Goal: Task Accomplishment & Management: Manage account settings

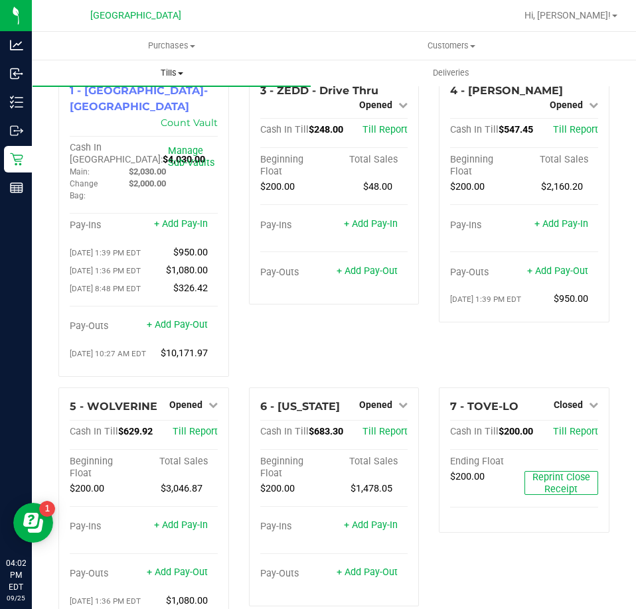
click at [168, 71] on span "Tills" at bounding box center [172, 73] width 278 height 12
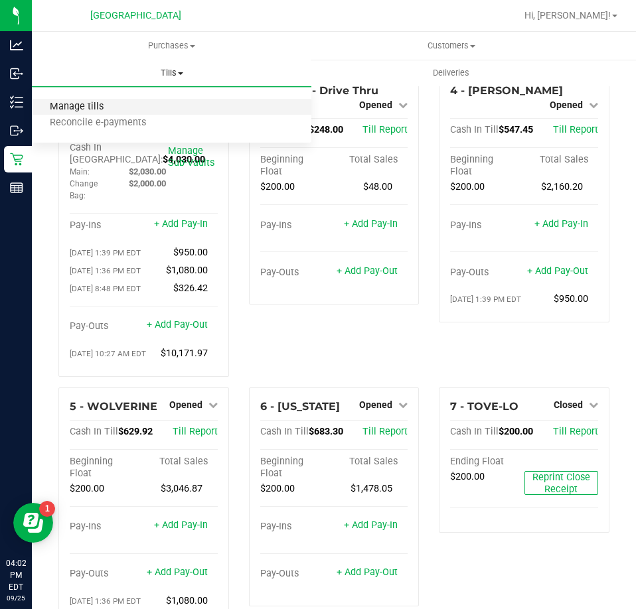
click at [94, 107] on span "Manage tills" at bounding box center [77, 107] width 90 height 11
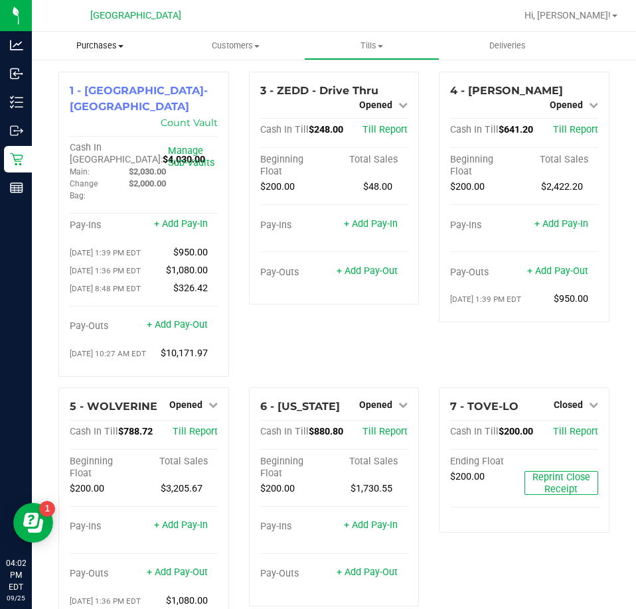
click at [102, 37] on uib-tab-heading "Purchases Summary of purchases Fulfillment All purchases" at bounding box center [100, 46] width 136 height 28
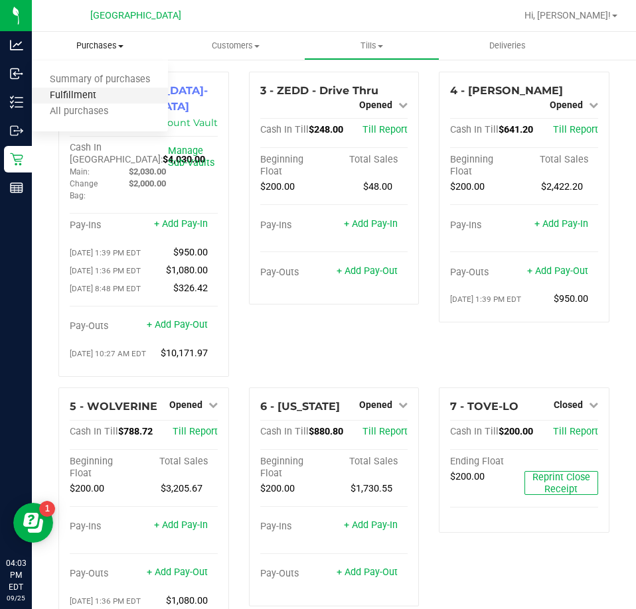
click at [79, 94] on span "Fulfillment" at bounding box center [73, 95] width 82 height 11
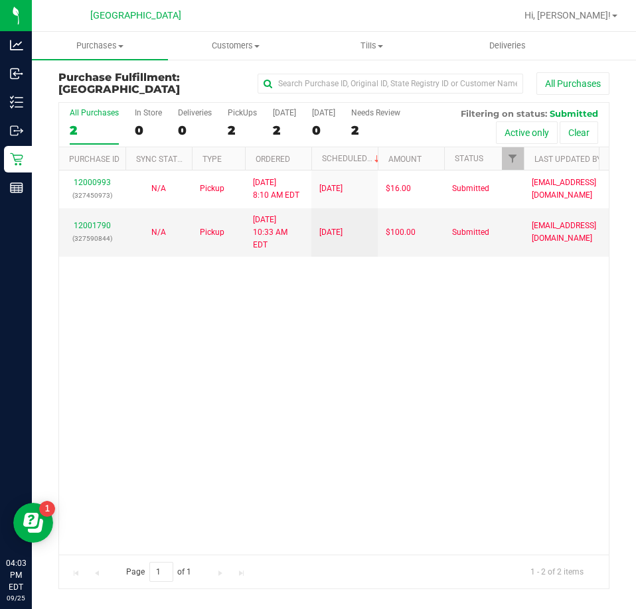
click at [394, 441] on div "12000993 (327450973) N/A Pickup 9/25/2025 8:10 AM EDT 9/25/2025 $16.00 Submitte…" at bounding box center [334, 363] width 550 height 384
click at [362, 48] on span "Tills" at bounding box center [372, 46] width 135 height 12
click at [335, 82] on span "Manage tills" at bounding box center [349, 79] width 90 height 11
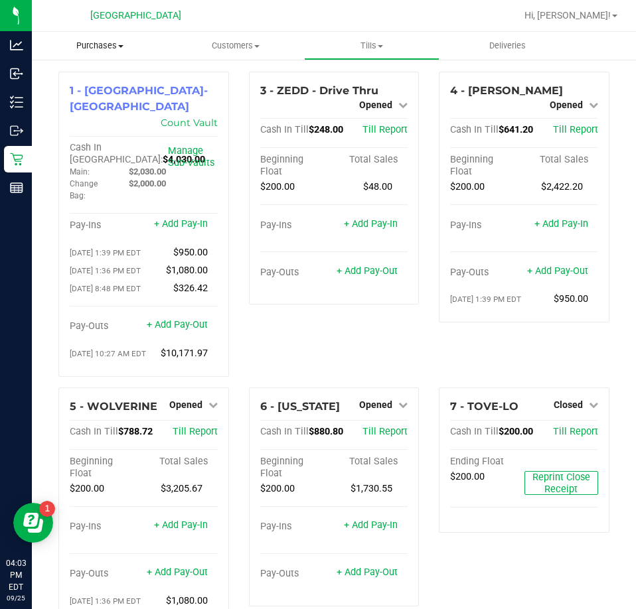
click at [92, 42] on span "Purchases" at bounding box center [100, 46] width 136 height 12
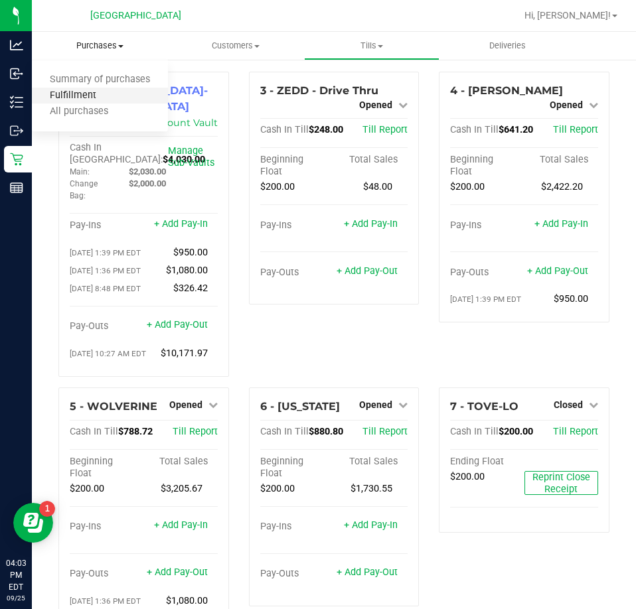
click at [84, 101] on span "Fulfillment" at bounding box center [73, 95] width 82 height 11
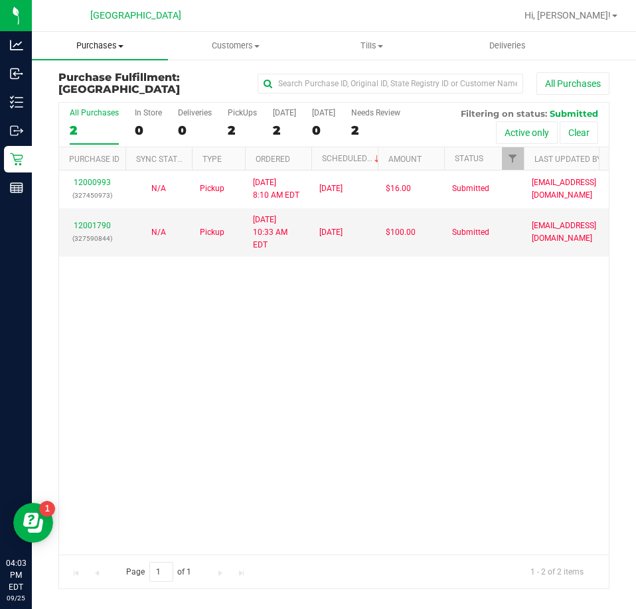
click at [98, 46] on span "Purchases" at bounding box center [100, 46] width 136 height 12
click at [83, 92] on span "Fulfillment" at bounding box center [73, 95] width 82 height 11
click at [382, 39] on uib-tab-heading "Tills Manage tills Reconcile e-payments" at bounding box center [372, 46] width 135 height 27
click at [378, 74] on span "Manage tills" at bounding box center [349, 79] width 90 height 11
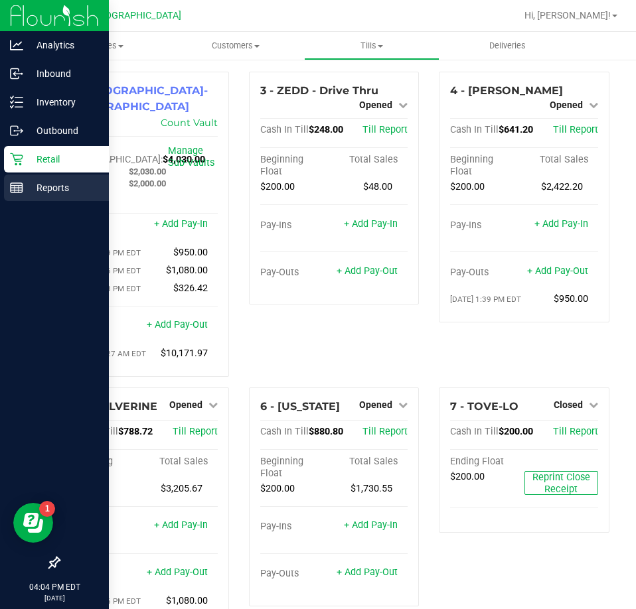
click at [70, 184] on p "Reports" at bounding box center [63, 188] width 80 height 16
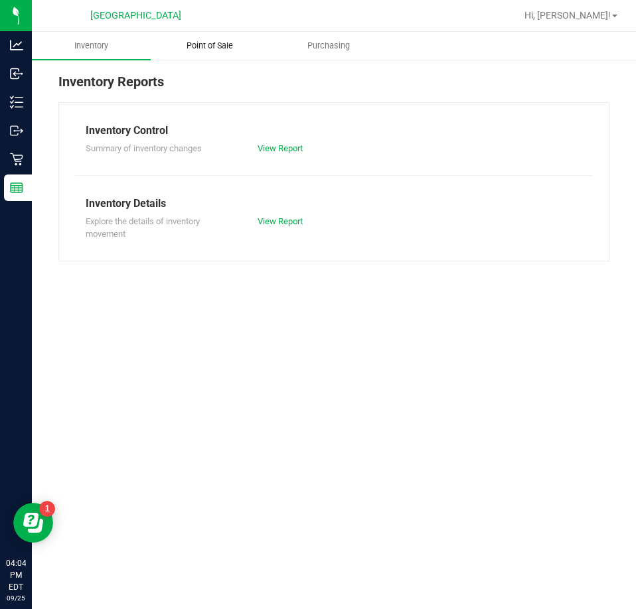
click at [220, 40] on span "Point of Sale" at bounding box center [210, 46] width 82 height 12
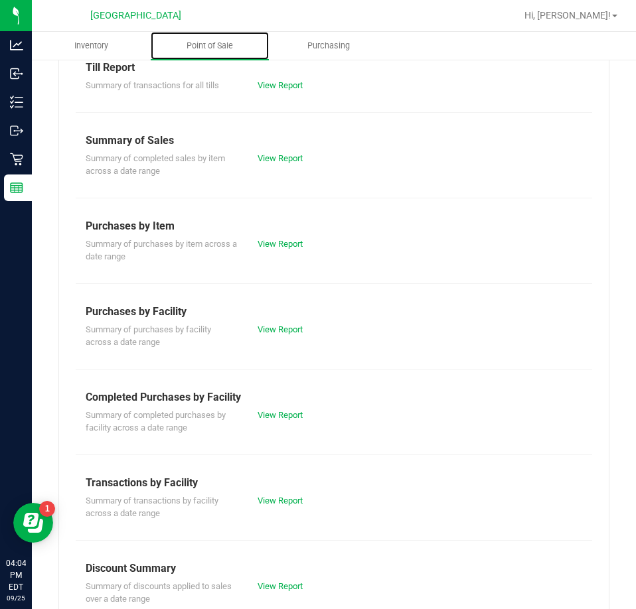
scroll to position [179, 0]
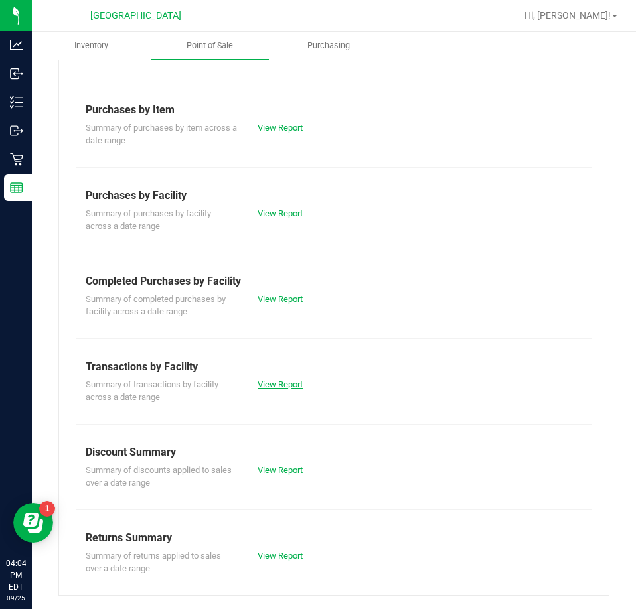
click at [278, 384] on link "View Report" at bounding box center [280, 385] width 45 height 10
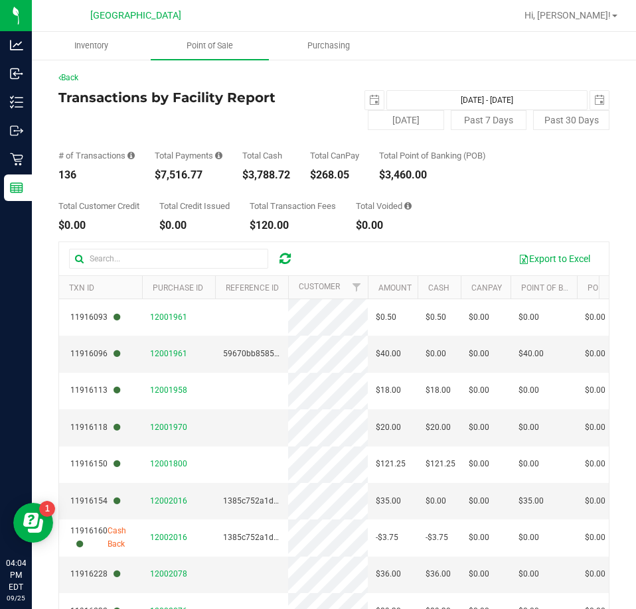
click at [246, 180] on div "$3,788.72" at bounding box center [266, 175] width 48 height 11
click at [247, 179] on div "$3,788.72" at bounding box center [266, 175] width 48 height 11
click at [277, 175] on div "$3,788.72" at bounding box center [266, 175] width 48 height 11
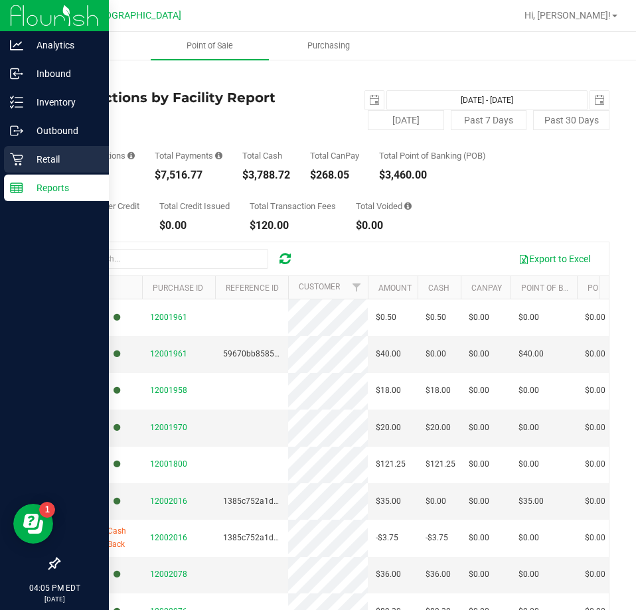
click at [39, 155] on p "Retail" at bounding box center [63, 159] width 80 height 16
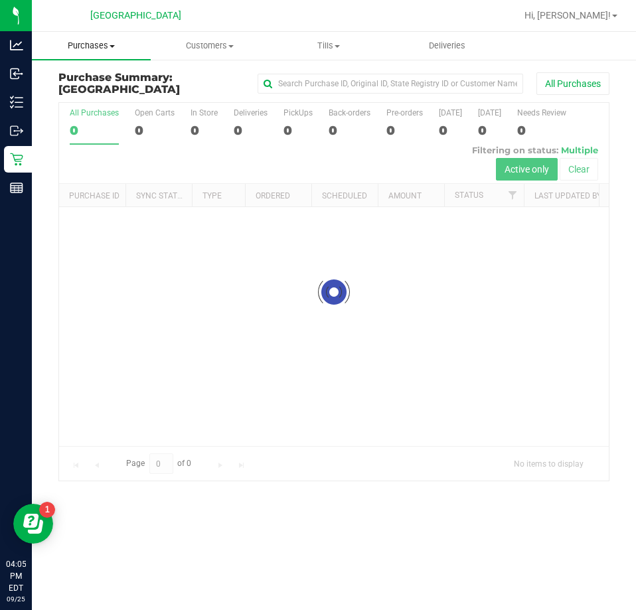
click at [82, 46] on span "Purchases" at bounding box center [91, 46] width 119 height 12
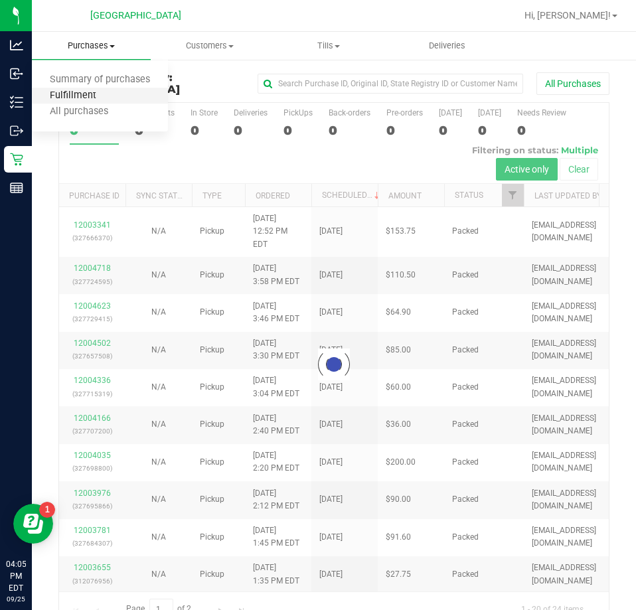
click at [79, 91] on span "Fulfillment" at bounding box center [73, 95] width 82 height 11
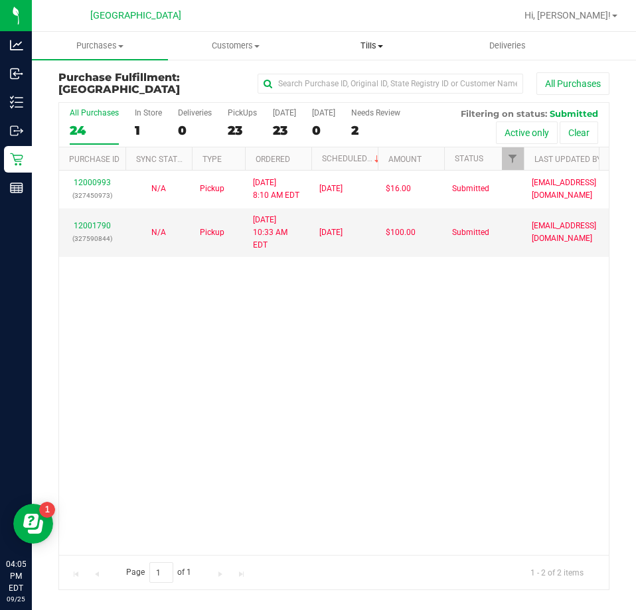
click at [377, 45] on span "Tills" at bounding box center [372, 46] width 135 height 12
click at [347, 83] on span "Manage tills" at bounding box center [349, 79] width 90 height 11
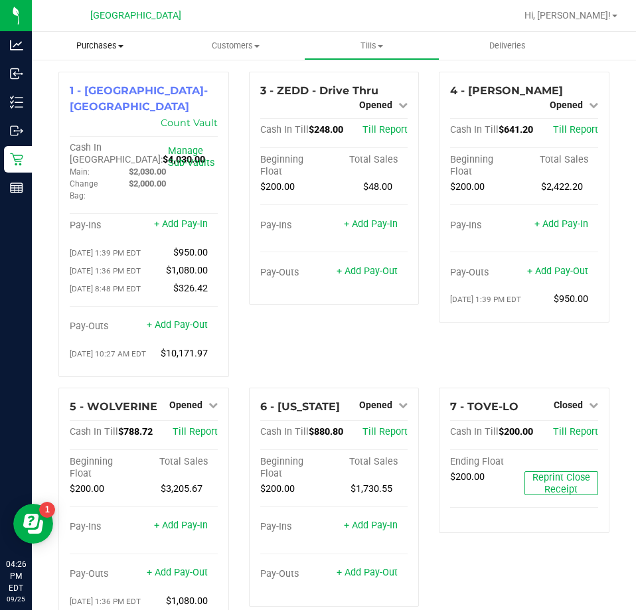
click at [100, 44] on span "Purchases" at bounding box center [100, 46] width 136 height 12
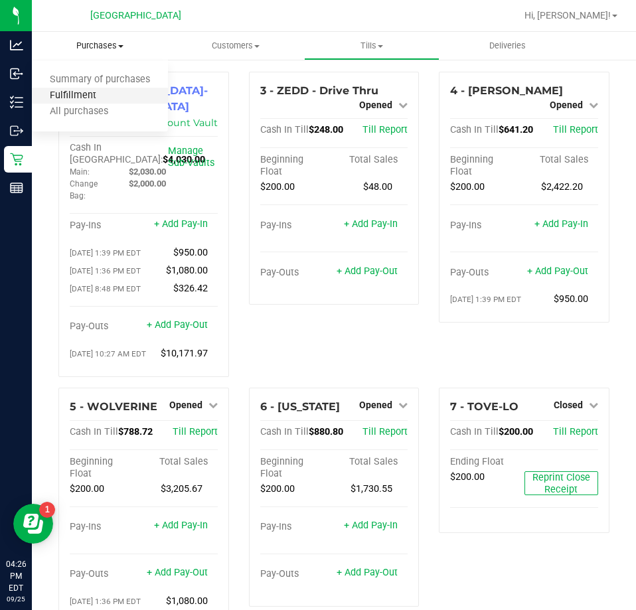
click at [64, 90] on span "Fulfillment" at bounding box center [73, 95] width 82 height 11
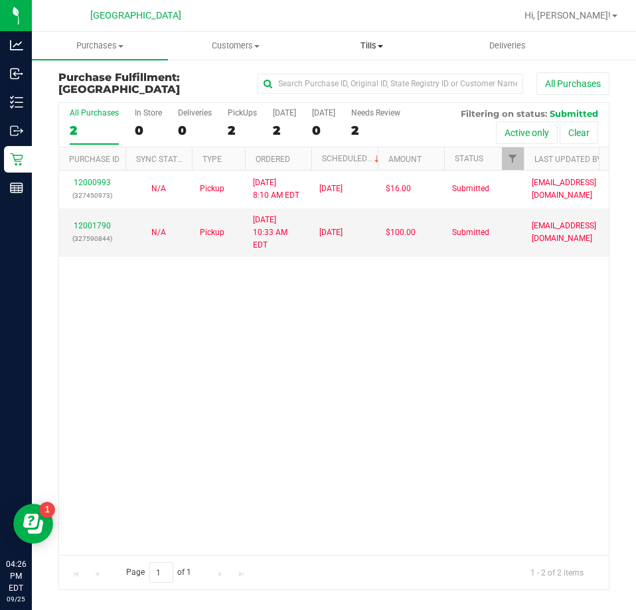
click at [366, 44] on span "Tills" at bounding box center [372, 46] width 135 height 12
click at [352, 76] on span "Manage tills" at bounding box center [349, 79] width 90 height 11
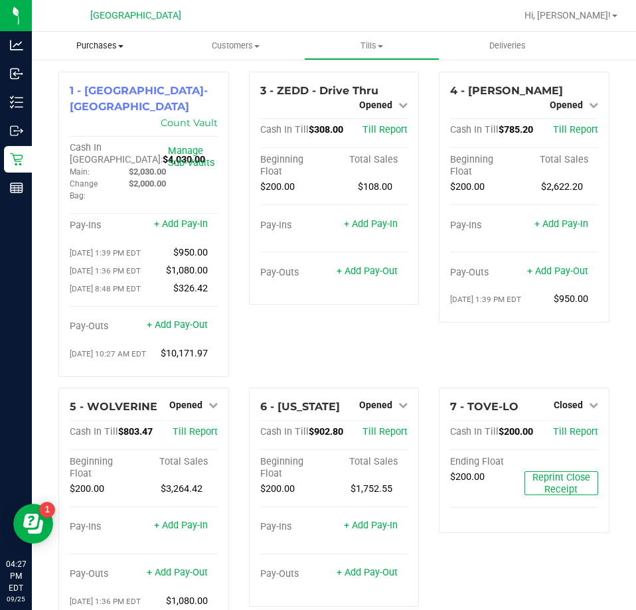
click at [102, 45] on span "Purchases" at bounding box center [100, 46] width 136 height 12
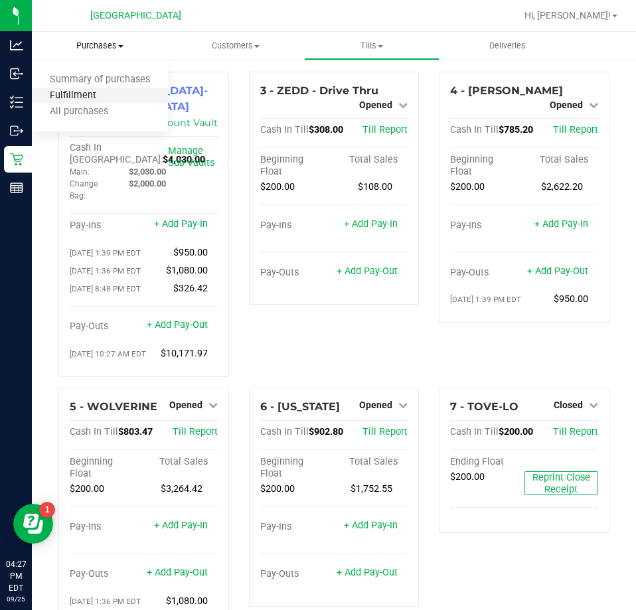
click at [81, 96] on span "Fulfillment" at bounding box center [73, 95] width 82 height 11
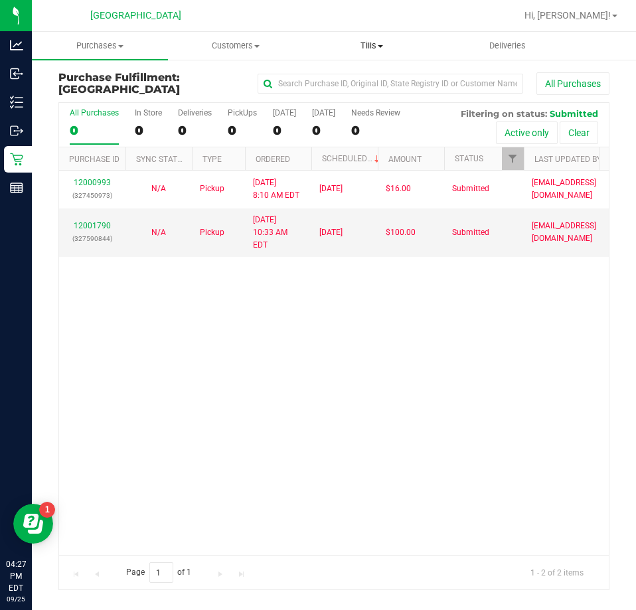
click at [372, 47] on span "Tills" at bounding box center [372, 46] width 135 height 12
click at [352, 76] on span "Manage tills" at bounding box center [349, 79] width 90 height 11
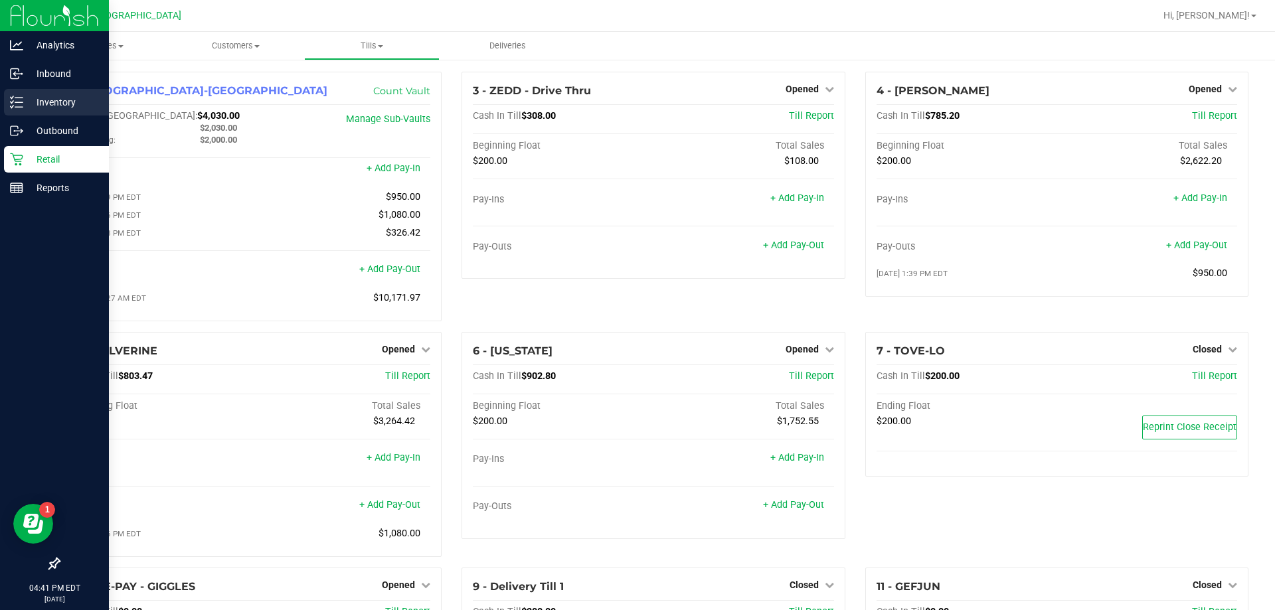
click at [39, 99] on p "Inventory" at bounding box center [63, 102] width 80 height 16
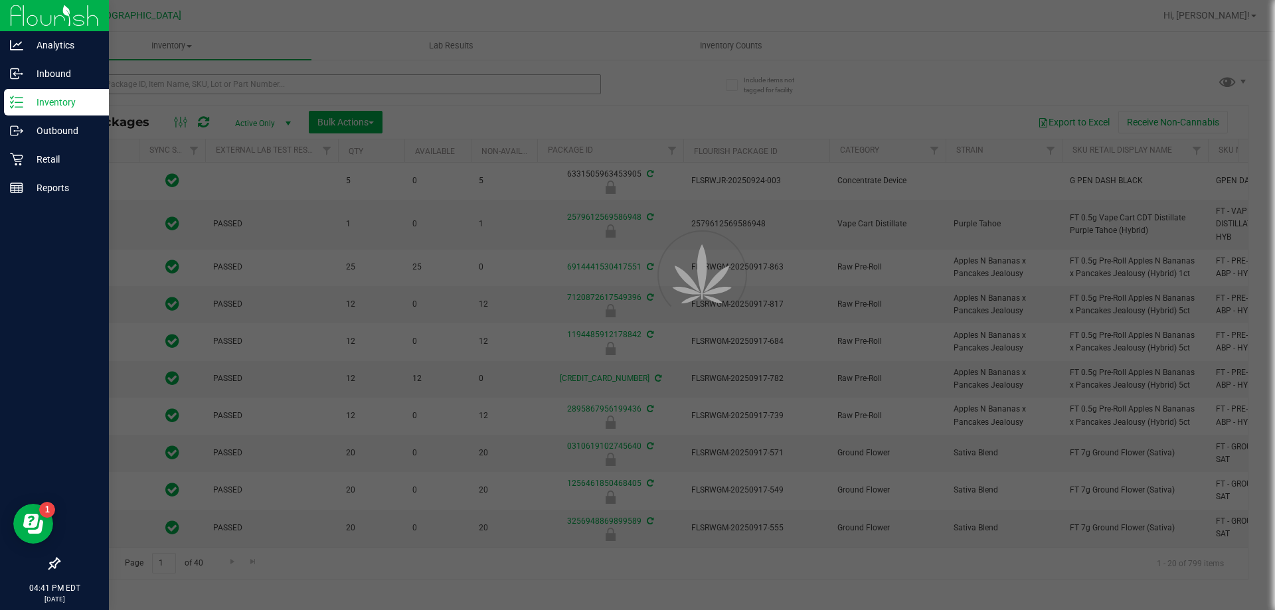
click at [216, 83] on div at bounding box center [637, 305] width 1275 height 610
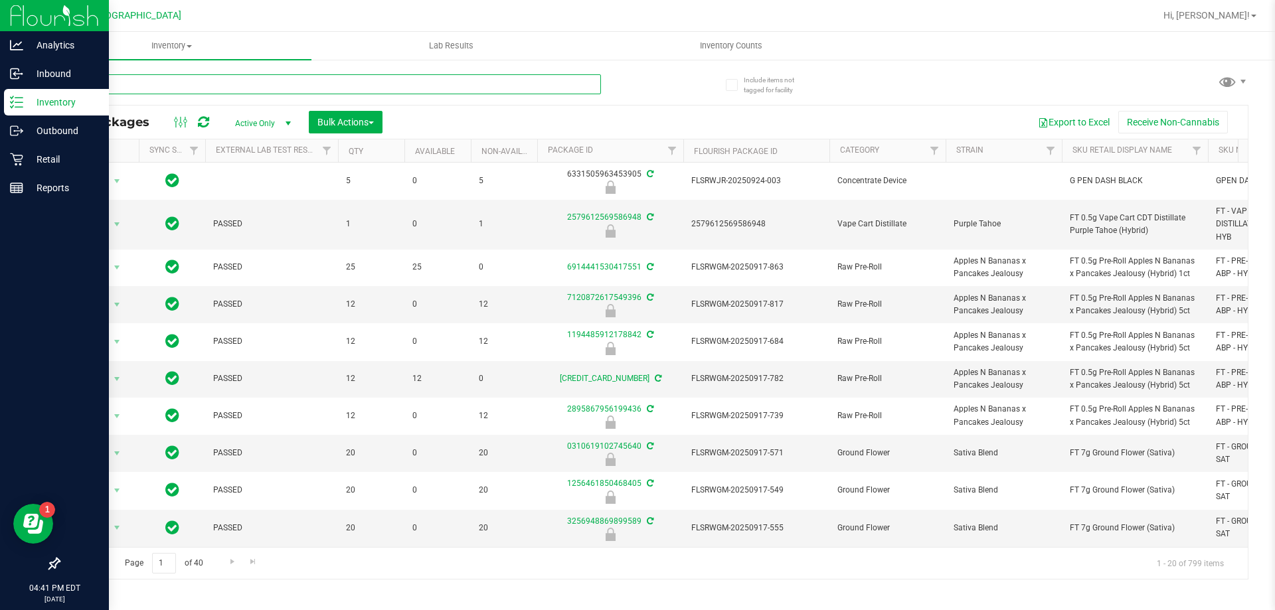
click at [212, 82] on input "text" at bounding box center [329, 84] width 542 height 20
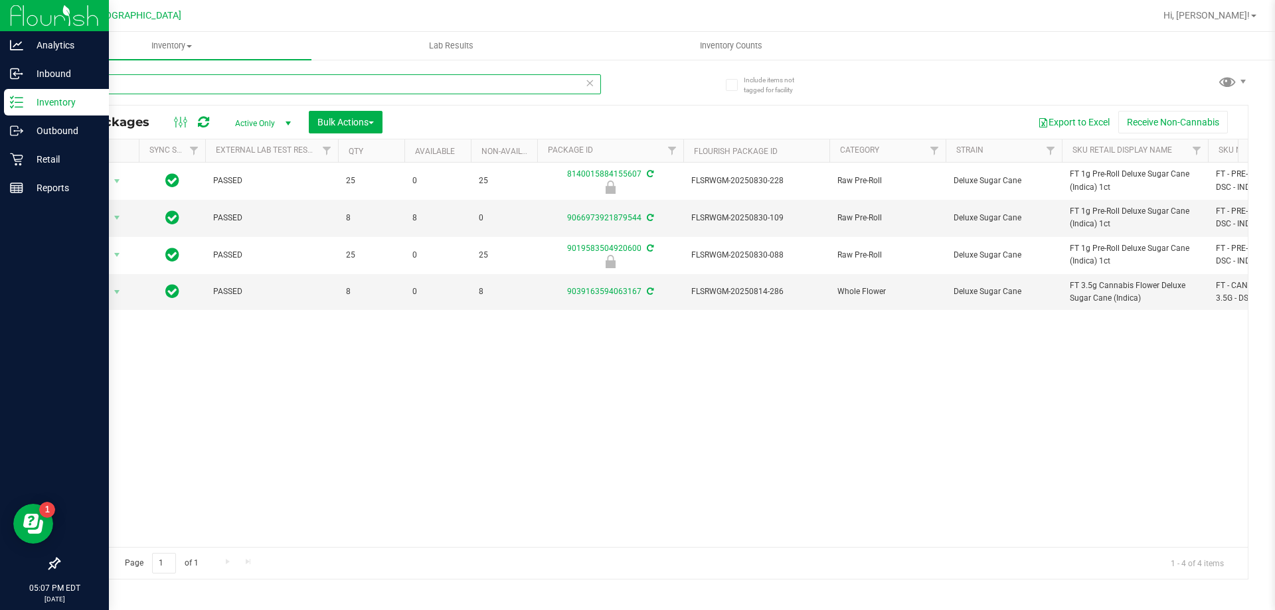
click at [107, 89] on input "dsc" at bounding box center [329, 84] width 542 height 20
click at [106, 88] on input "dsc" at bounding box center [329, 84] width 542 height 20
click at [104, 82] on input "dsc" at bounding box center [329, 84] width 542 height 20
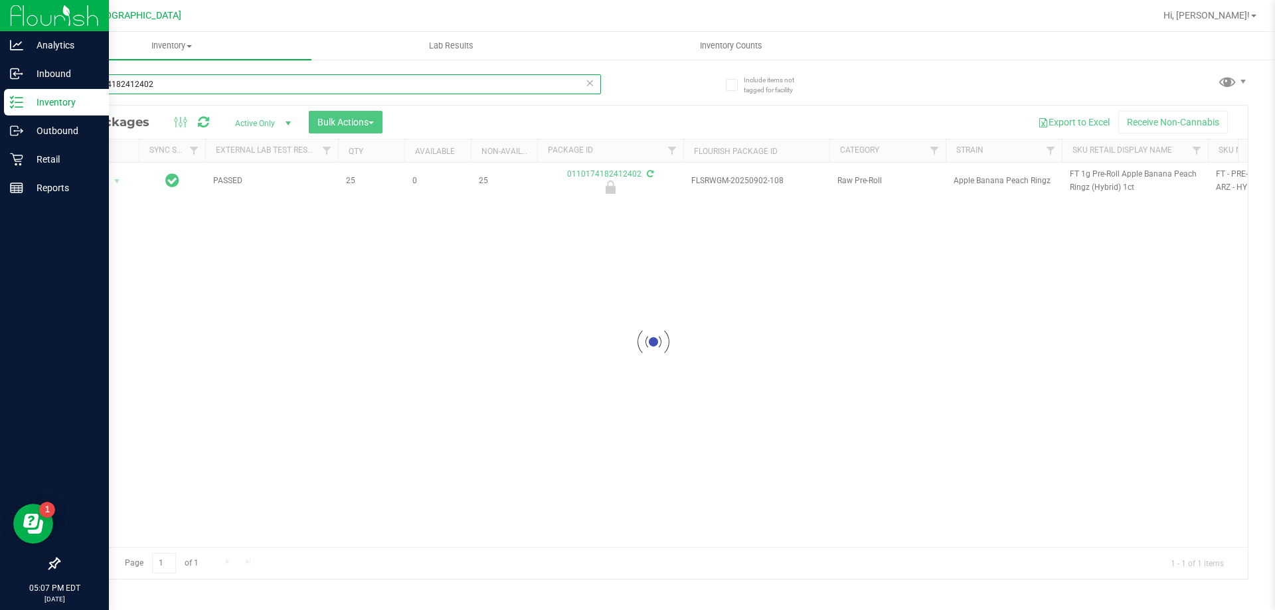
type input "0110174182412402"
click at [107, 180] on div at bounding box center [653, 342] width 1188 height 473
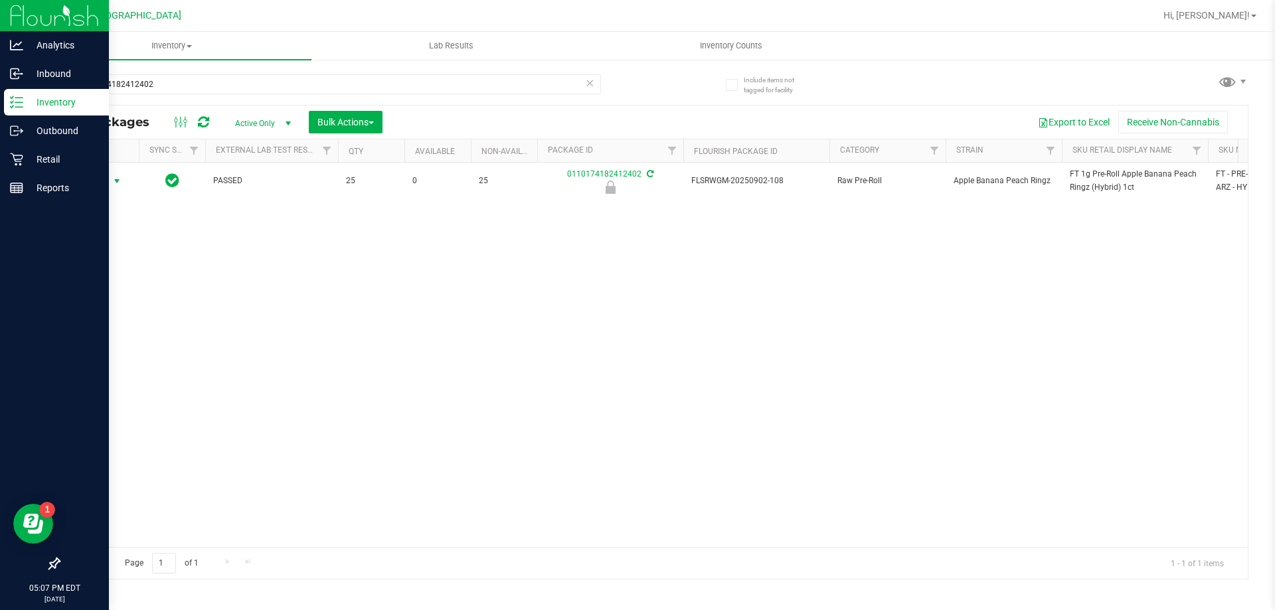
click at [101, 179] on span "Action" at bounding box center [90, 181] width 36 height 19
click at [111, 329] on li "Unlock package" at bounding box center [115, 339] width 85 height 20
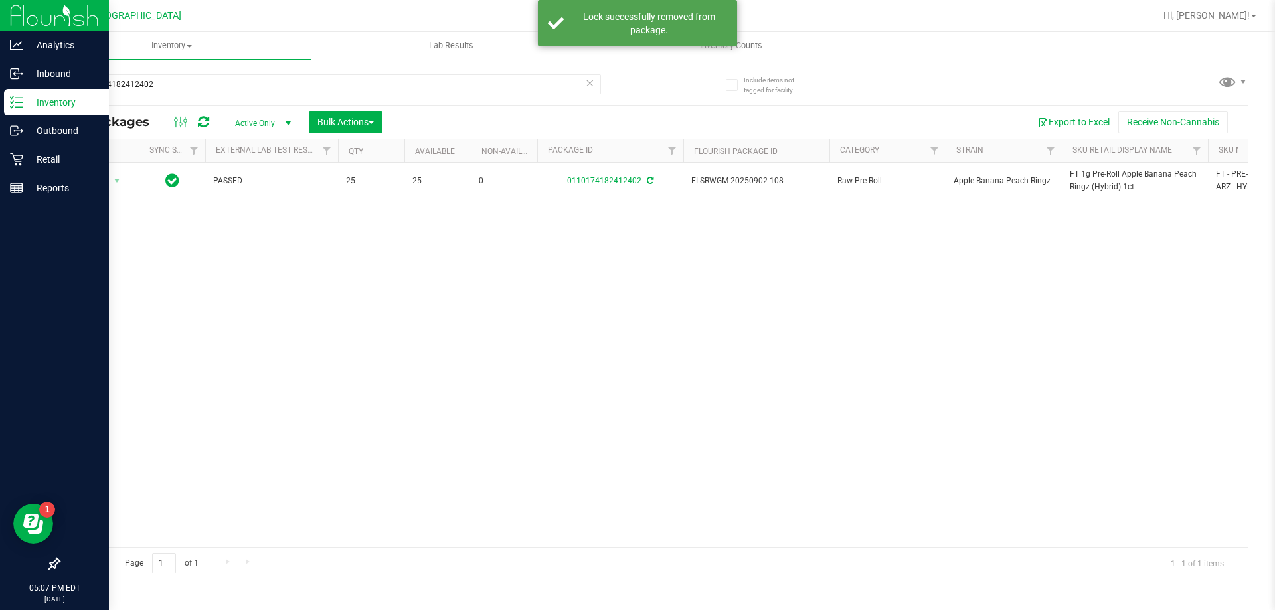
click at [635, 170] on span "FT 1g Pre-Roll Apple Banana Peach Ringz (Hybrid) 1ct" at bounding box center [1135, 180] width 130 height 25
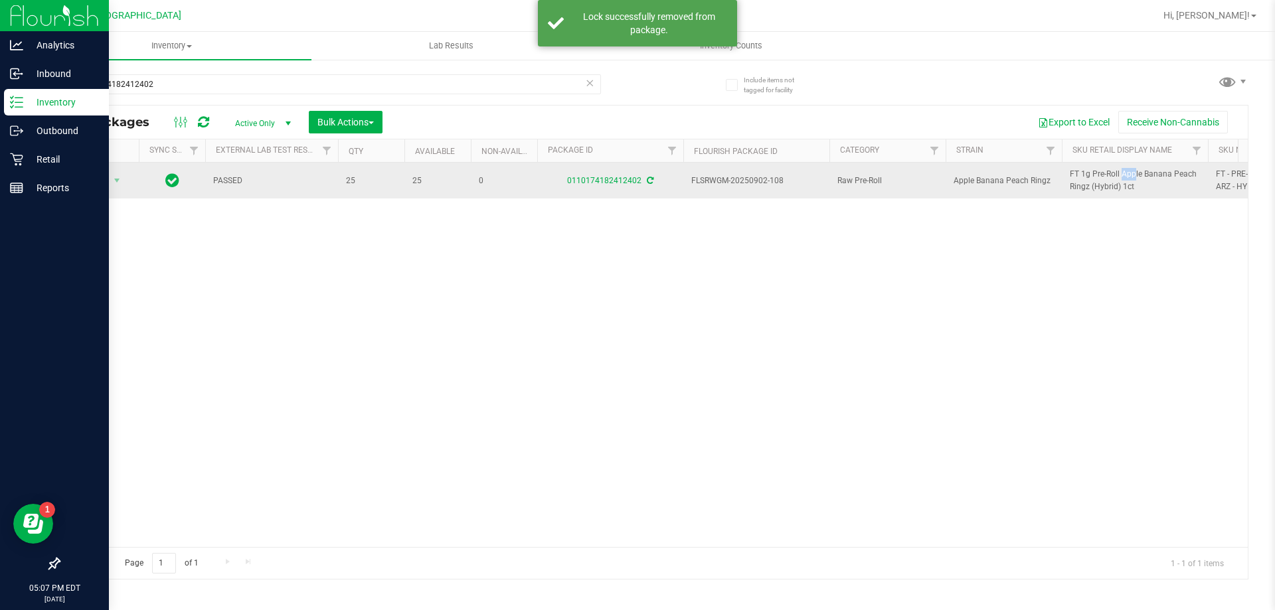
click at [635, 170] on span "FT 1g Pre-Roll Apple Banana Peach Ringz (Hybrid) 1ct" at bounding box center [1135, 180] width 130 height 25
copy tr "FT 1g Pre-Roll Apple Banana Peach Ringz (Hybrid) 1ct"
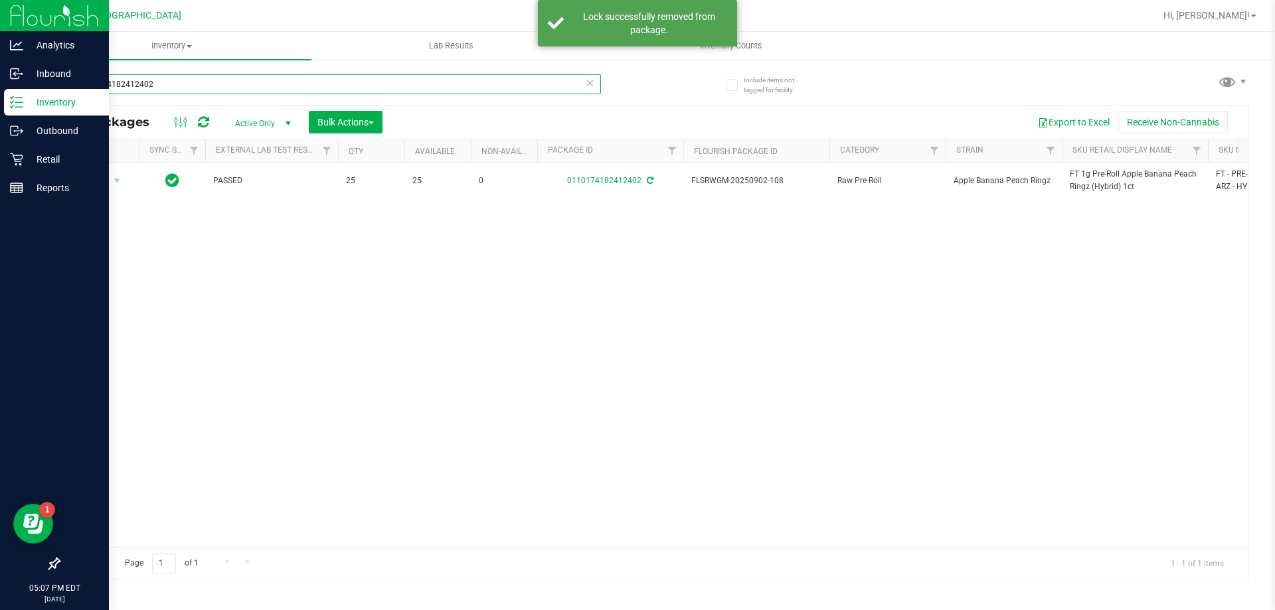
click at [303, 88] on input "0110174182412402" at bounding box center [329, 84] width 542 height 20
click at [302, 88] on input "0110174182412402" at bounding box center [329, 84] width 542 height 20
paste input "FT 1g Pre-Roll Apple Banana Peach Ringz (Hybrid) 1ct"
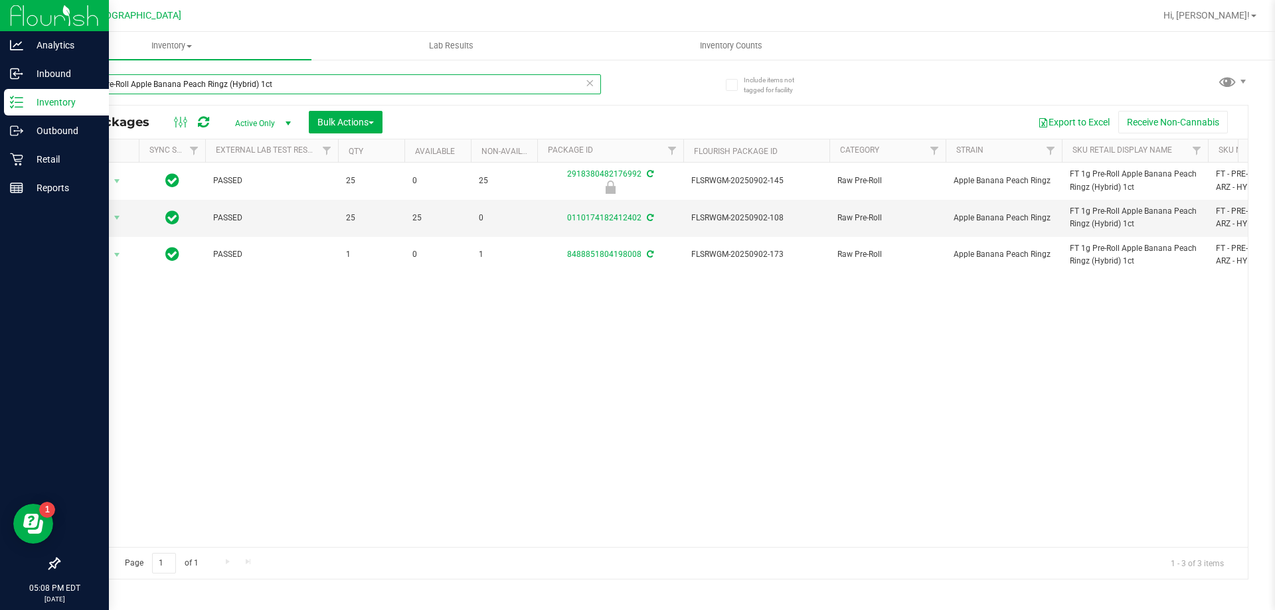
click at [280, 87] on input "FT 1g Pre-Roll Apple Banana Peach Ringz (Hybrid) 1ct" at bounding box center [329, 84] width 542 height 20
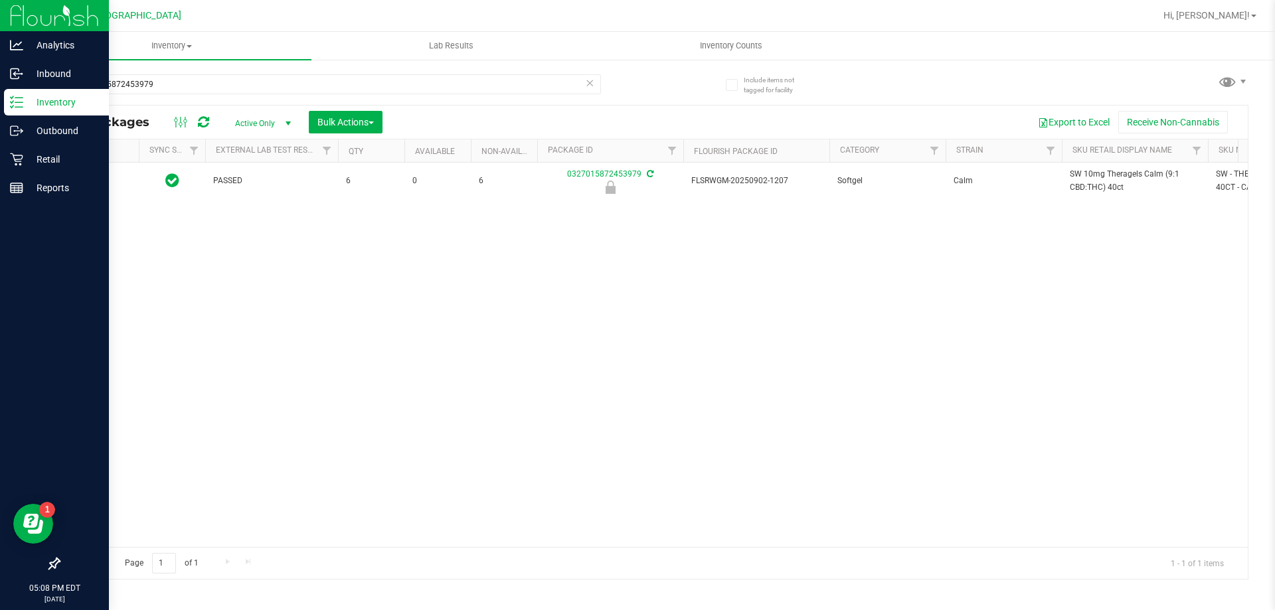
click at [635, 172] on span "SW 10mg Theragels Calm (9:1 CBD:THC) 40ct" at bounding box center [1135, 180] width 130 height 25
copy tr "SW 10mg Theragels Calm (9:1 CBD:THC) 40ct"
click at [307, 80] on input "0327015872453979" at bounding box center [329, 84] width 542 height 20
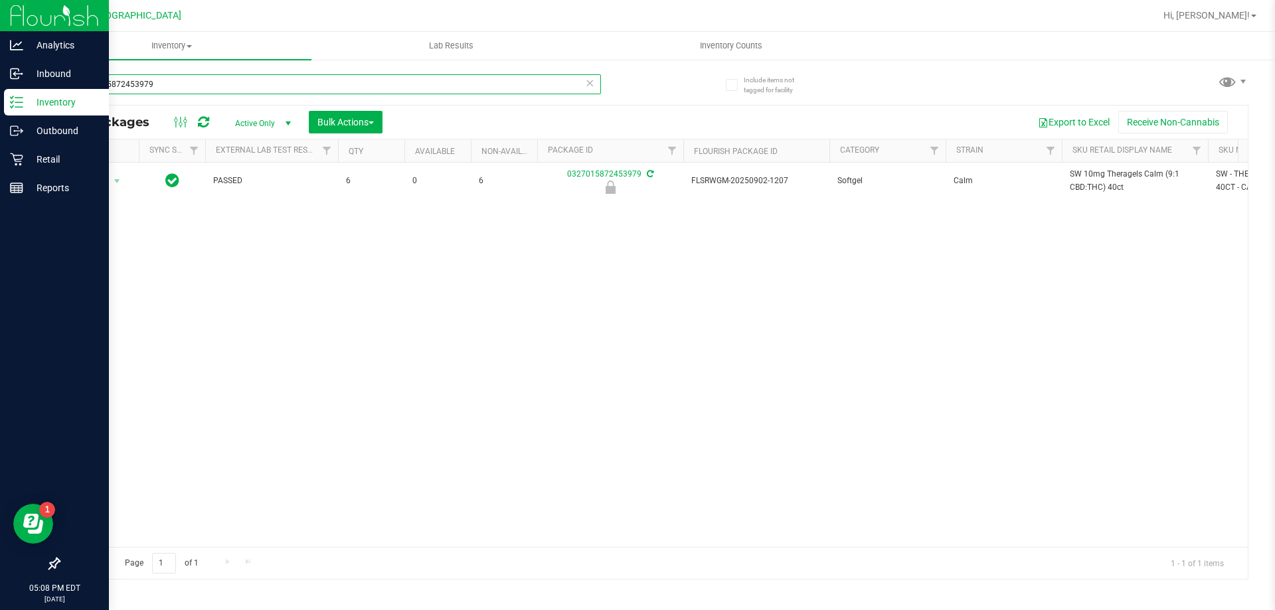
click at [307, 80] on input "0327015872453979" at bounding box center [329, 84] width 542 height 20
paste input "SW 10mg Theragels Calm (9:1 CBD:THC) 40ct"
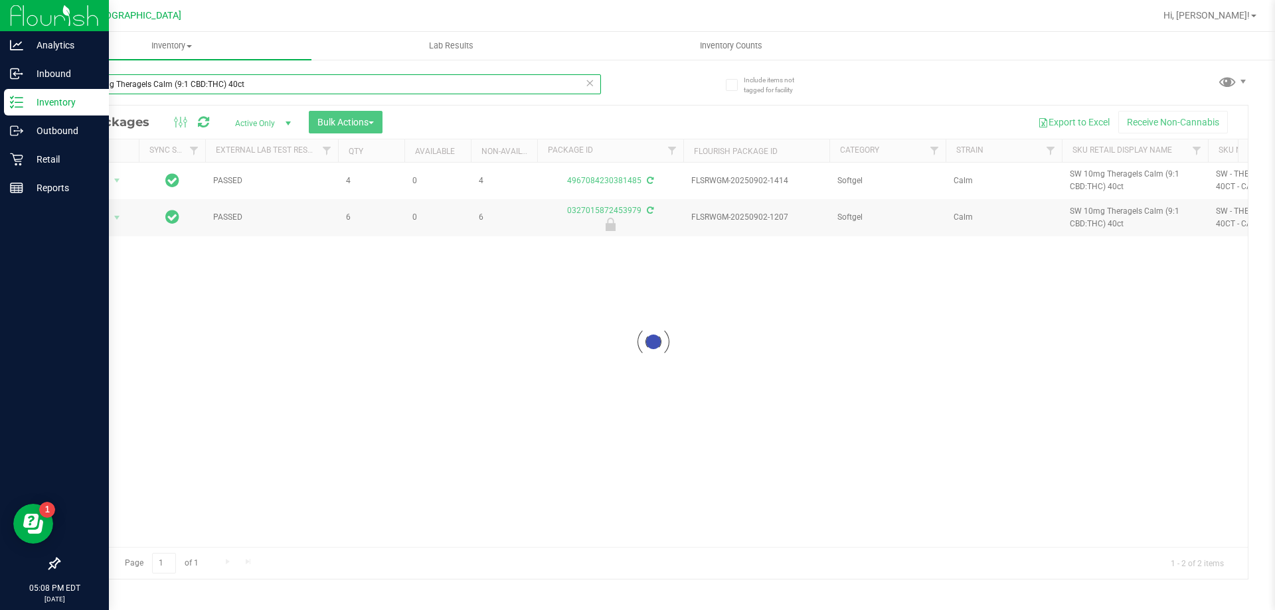
click at [261, 84] on input "SW 10mg Theragels Calm (9:1 CBD:THC) 40ct" at bounding box center [329, 84] width 542 height 20
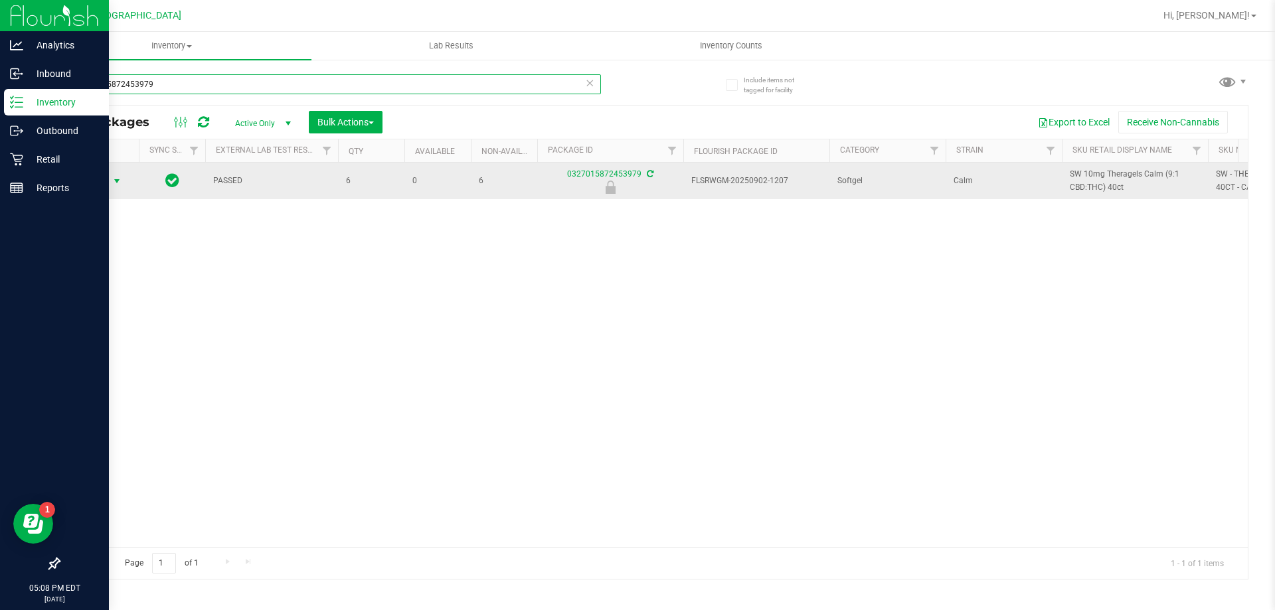
type input "0327015872453979"
click at [109, 178] on span "select" at bounding box center [117, 181] width 17 height 19
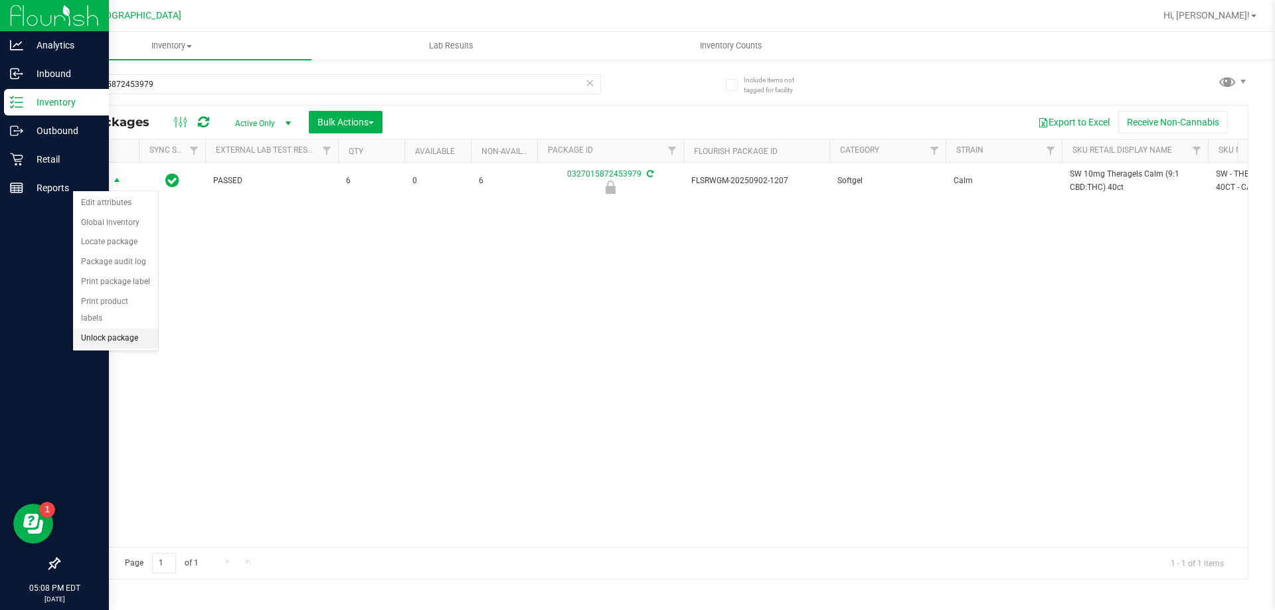
click at [120, 329] on li "Unlock package" at bounding box center [115, 339] width 85 height 20
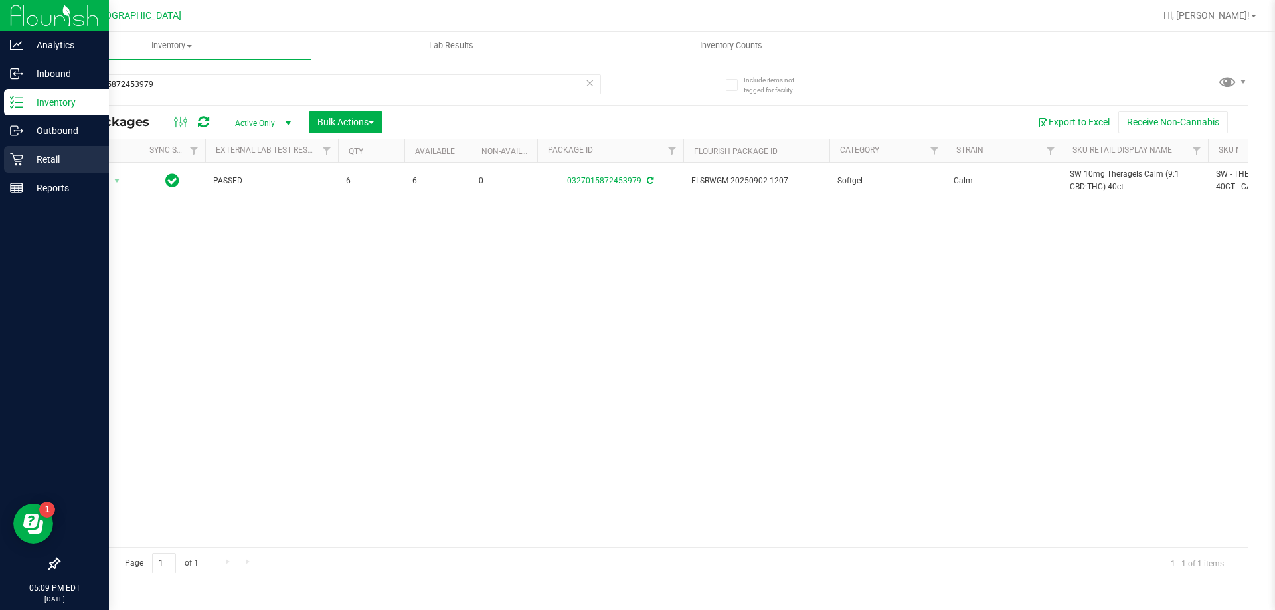
click at [70, 156] on p "Retail" at bounding box center [63, 159] width 80 height 16
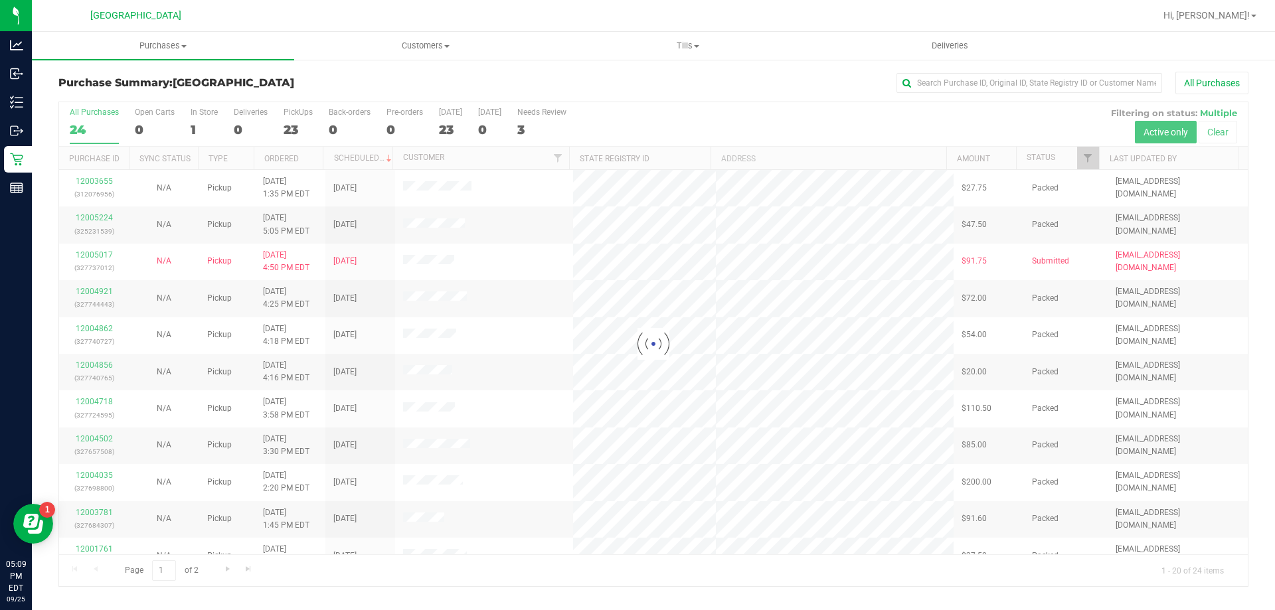
click at [635, 29] on nav "Palm Coast WC Hi, Eric!" at bounding box center [653, 16] width 1243 height 32
click at [635, 53] on uib-tab-heading "Tills Manage tills Reconcile e-payments" at bounding box center [687, 46] width 261 height 27
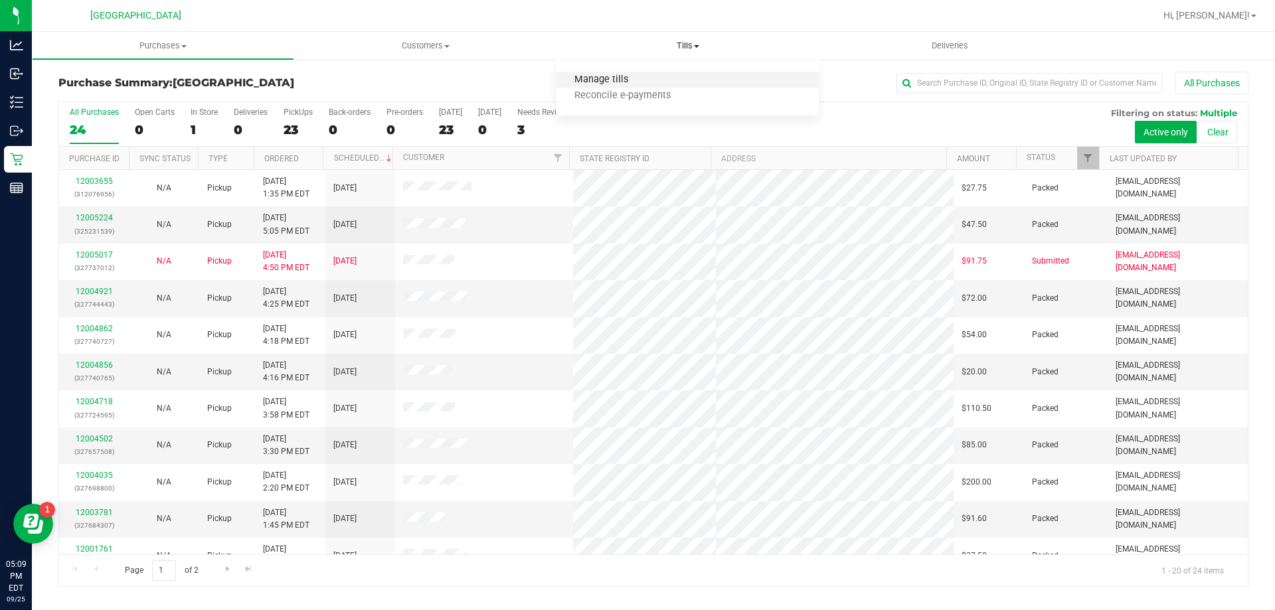
click at [629, 76] on span "Manage tills" at bounding box center [601, 79] width 90 height 11
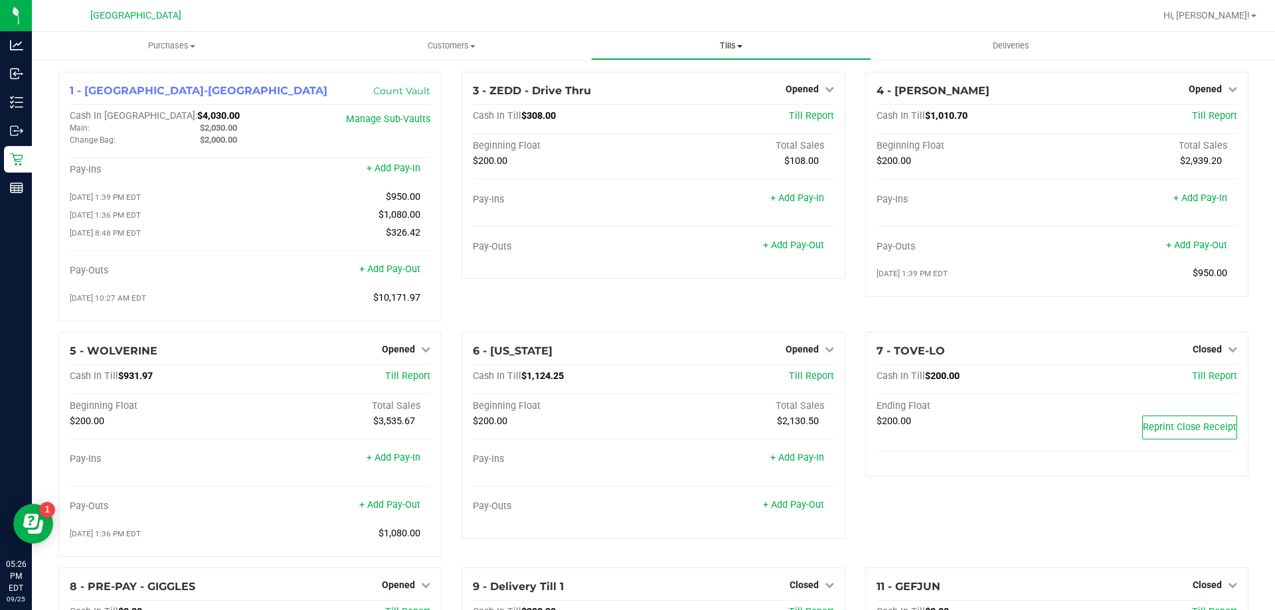
click at [635, 48] on span "Tills" at bounding box center [731, 46] width 278 height 12
click at [635, 77] on span "Manage tills" at bounding box center [636, 79] width 90 height 11
click at [635, 43] on span "Tills" at bounding box center [731, 46] width 278 height 12
click at [635, 80] on span "Manage tills" at bounding box center [636, 79] width 90 height 11
click at [161, 52] on uib-tab-heading "Purchases Summary of purchases Fulfillment All purchases" at bounding box center [171, 46] width 279 height 28
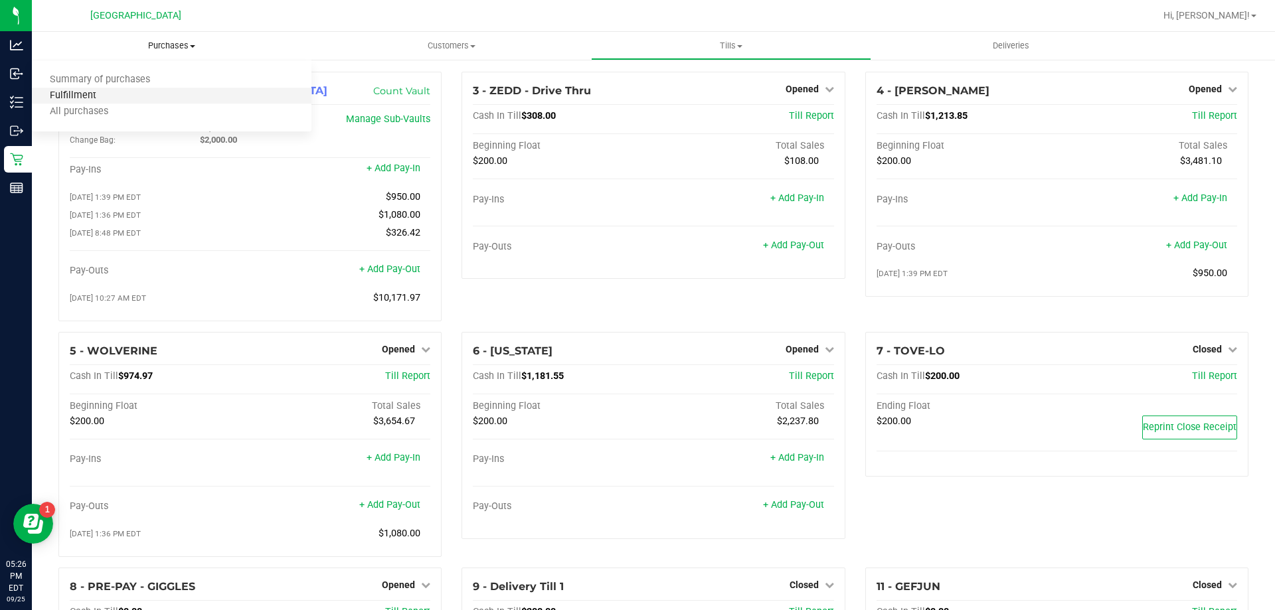
click at [102, 90] on span "Fulfillment" at bounding box center [73, 95] width 82 height 11
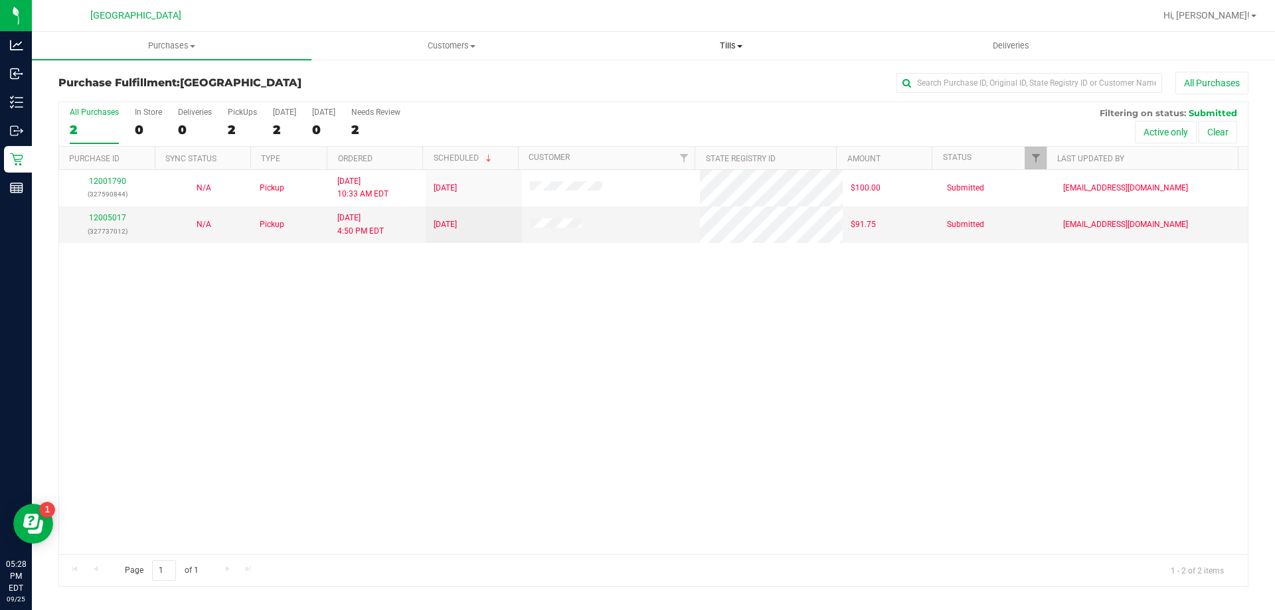
click at [635, 43] on span "Tills" at bounding box center [731, 46] width 278 height 12
click at [635, 80] on li "Manage tills" at bounding box center [730, 80] width 279 height 16
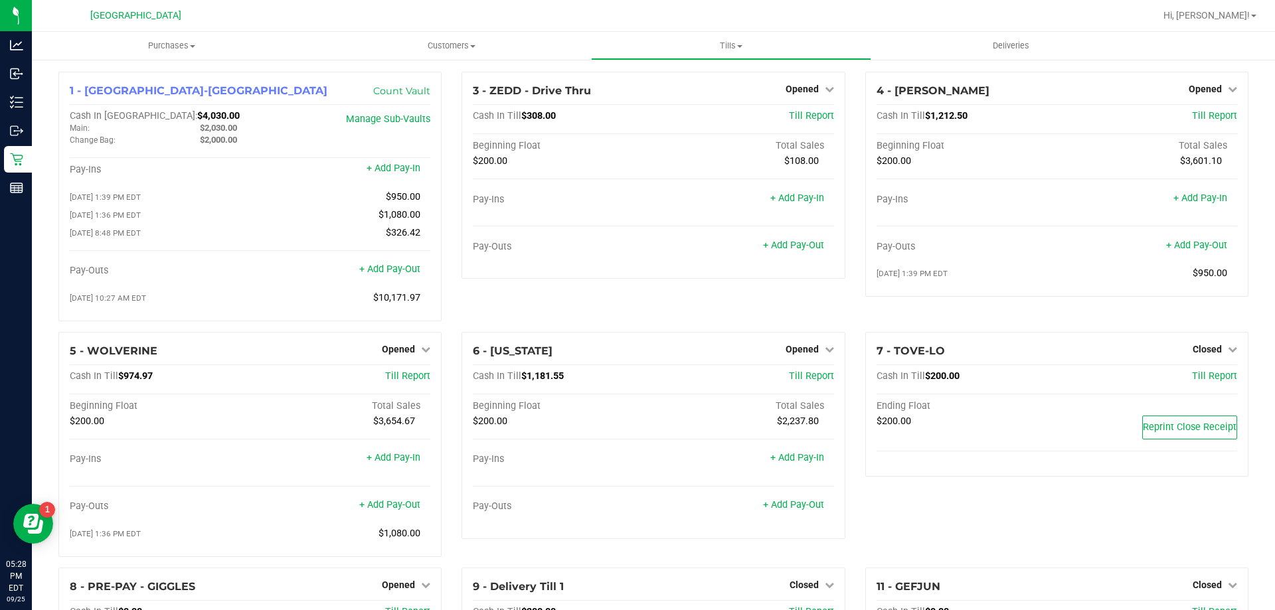
click at [635, 326] on div "3 - ZEDD - Drive Thru Opened Close Till Cash In Till $308.00 Till Report Beginn…" at bounding box center [652, 202] width 403 height 260
click at [635, 507] on link "+ Add Pay-Out" at bounding box center [793, 504] width 61 height 11
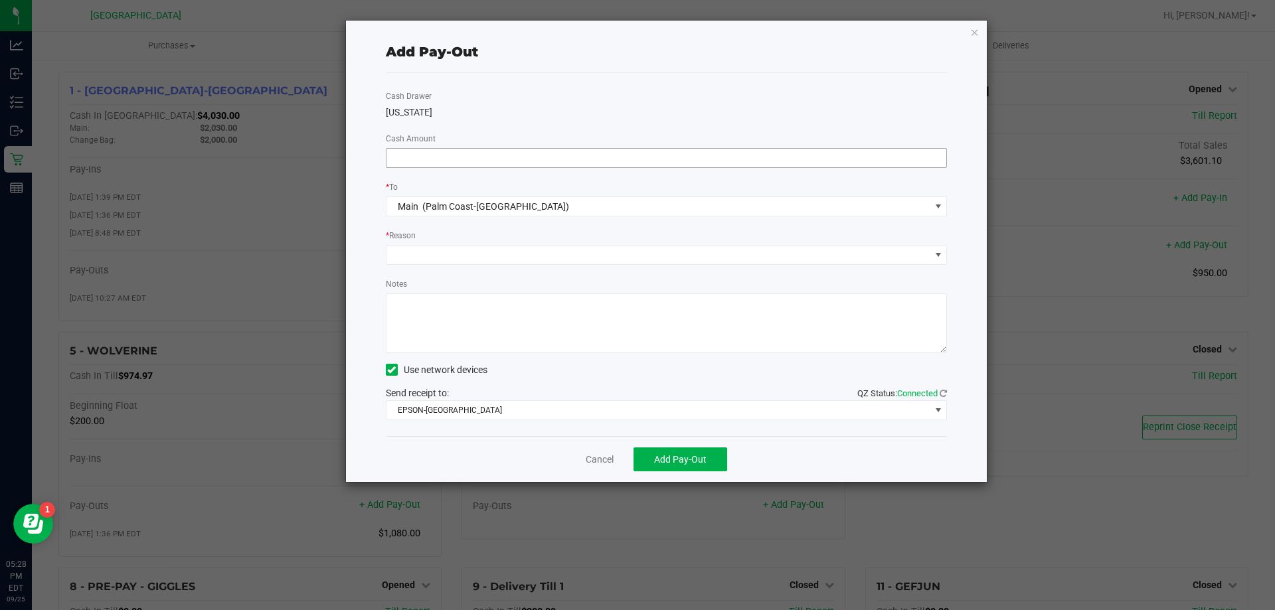
click at [585, 159] on input at bounding box center [666, 158] width 560 height 19
type input "$940.00"
click at [570, 129] on div "Cash Drawer VERMONT Cash Amount $940.00 * To Main (Palm Coast-Vault) * Reason N…" at bounding box center [667, 254] width 562 height 363
click at [498, 256] on span at bounding box center [658, 255] width 544 height 19
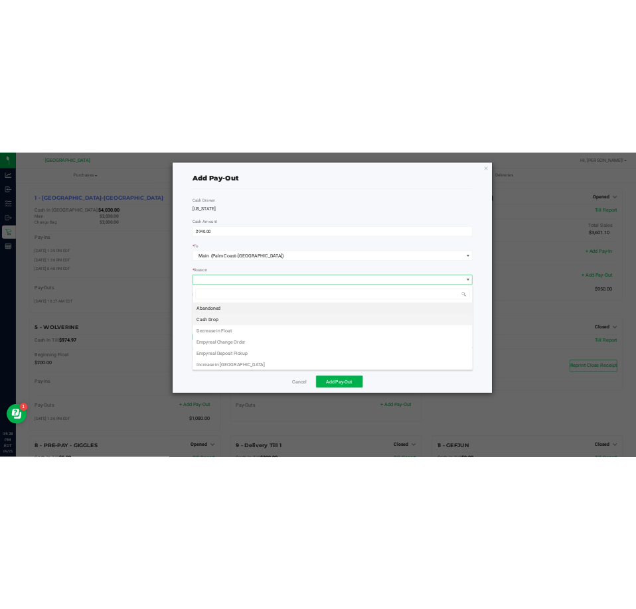
scroll to position [20, 561]
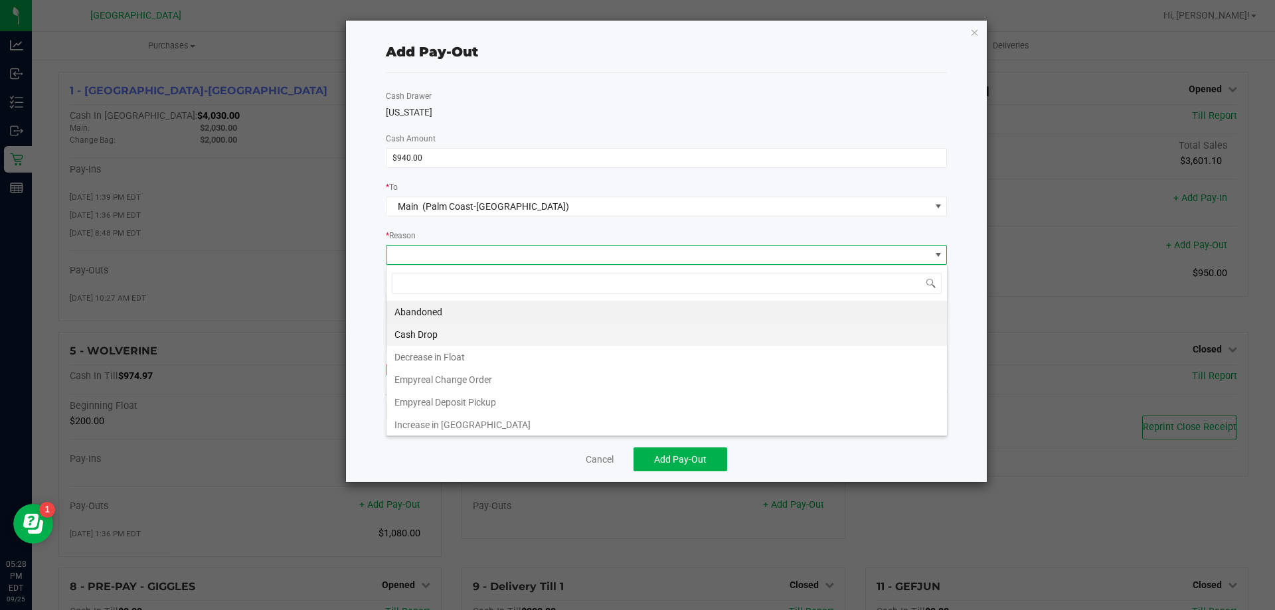
click at [458, 340] on li "Cash Drop" at bounding box center [666, 334] width 560 height 23
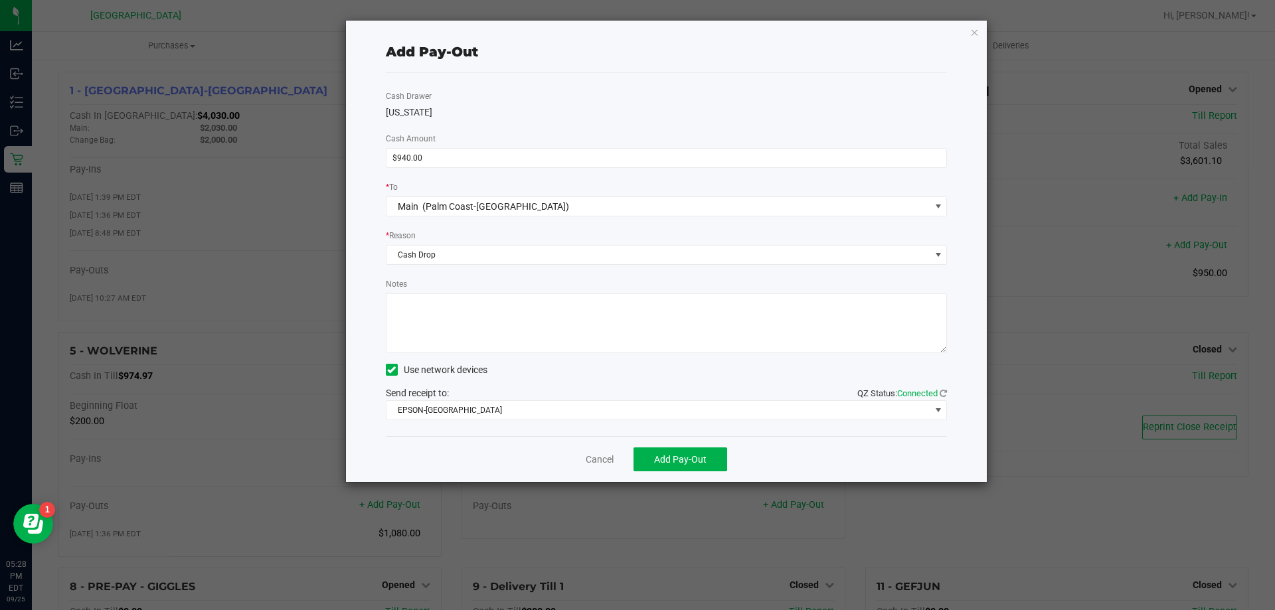
click at [513, 337] on textarea "Notes" at bounding box center [667, 323] width 562 height 60
type textarea "EG"
click at [513, 281] on div "Notes" at bounding box center [667, 315] width 562 height 76
click at [635, 454] on span "Add Pay-Out" at bounding box center [680, 459] width 52 height 11
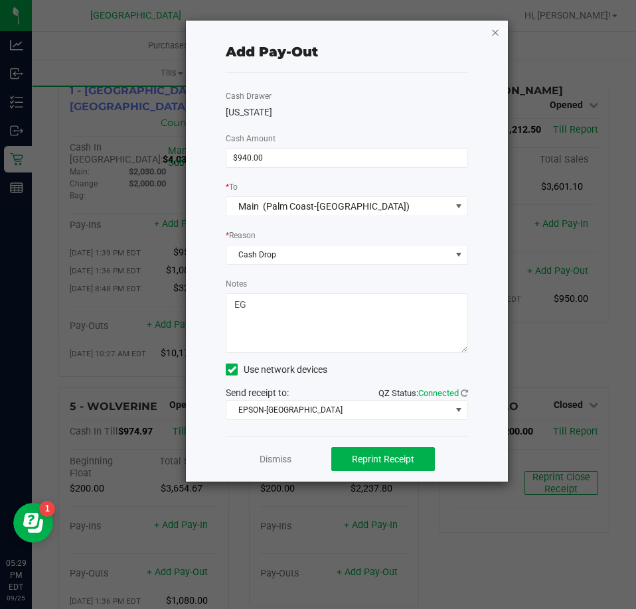
click at [495, 35] on icon "button" at bounding box center [495, 32] width 9 height 16
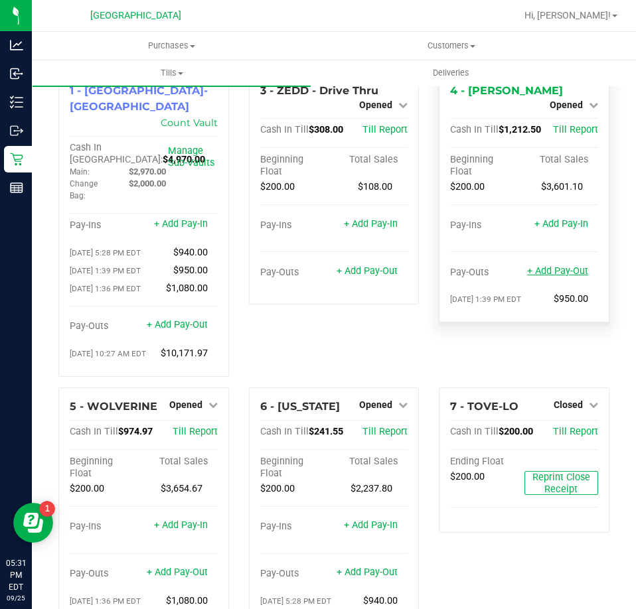
click at [544, 266] on link "+ Add Pay-Out" at bounding box center [557, 271] width 61 height 11
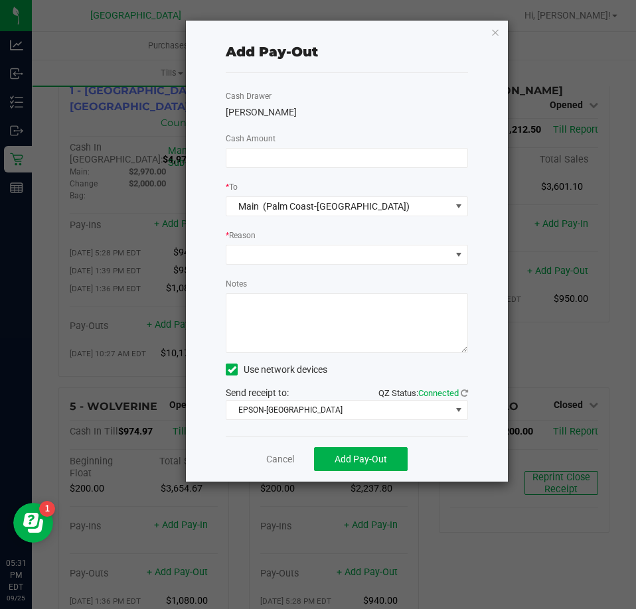
click at [329, 154] on input at bounding box center [346, 158] width 241 height 19
type input "$920.00"
click at [319, 134] on div "Cash Drawer YIRUMA Cash Amount $920.00 * To Main (Palm Coast-Vault) * Reason No…" at bounding box center [347, 254] width 242 height 363
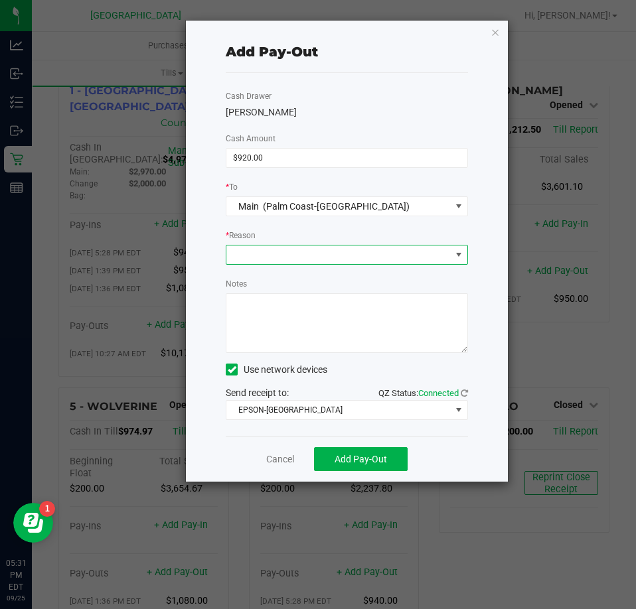
click at [317, 257] on span at bounding box center [338, 255] width 224 height 19
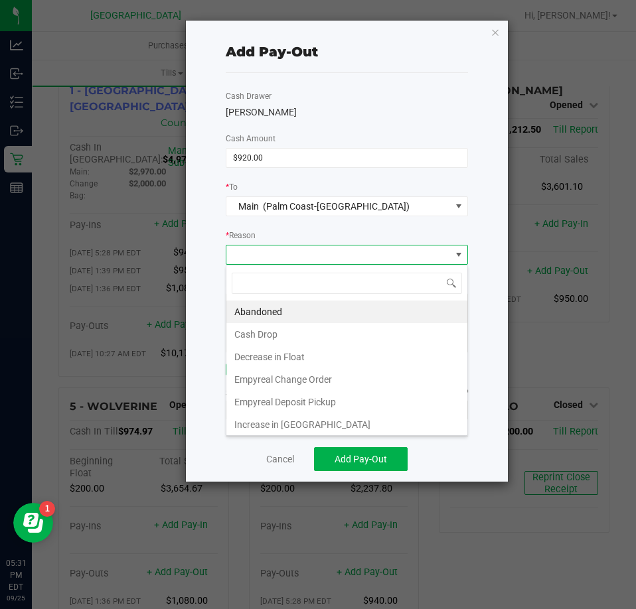
scroll to position [20, 242]
click at [281, 331] on li "Cash Drop" at bounding box center [346, 334] width 241 height 23
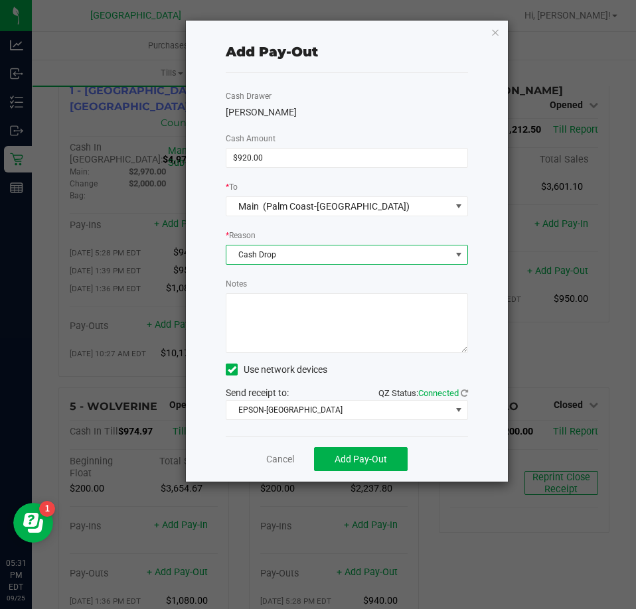
click at [308, 305] on textarea "Notes" at bounding box center [347, 323] width 242 height 60
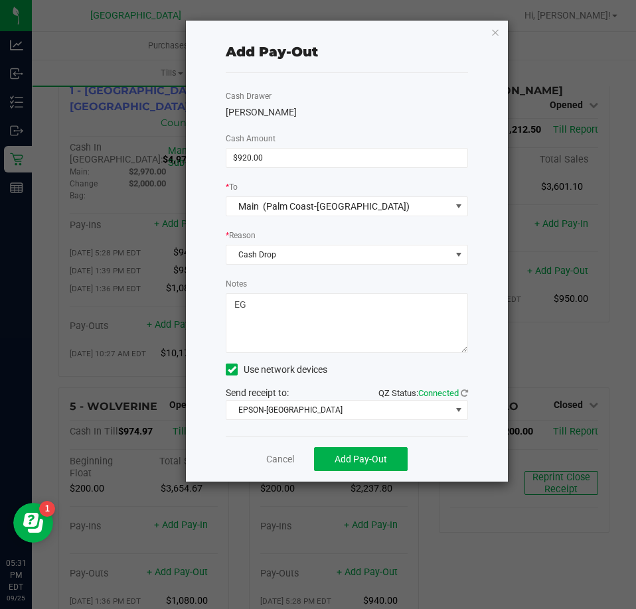
type textarea "EG"
click at [323, 282] on div "Notes" at bounding box center [347, 315] width 242 height 76
click at [371, 460] on span "Add Pay-Out" at bounding box center [361, 459] width 52 height 11
click at [493, 33] on icon "button" at bounding box center [495, 32] width 9 height 16
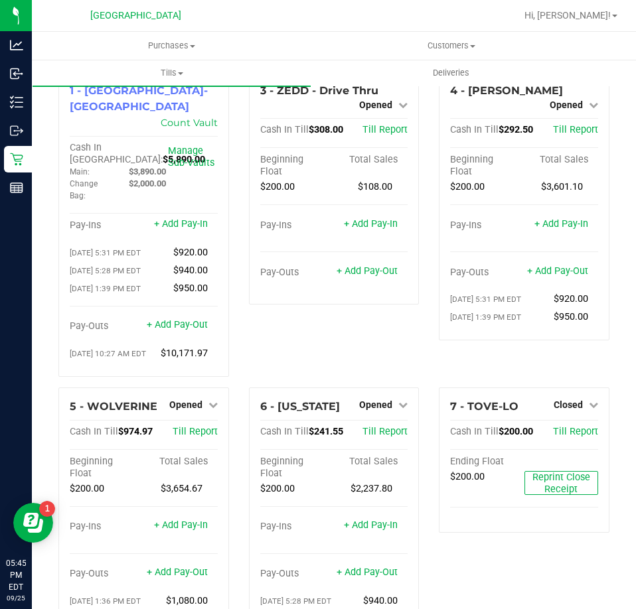
click at [418, 209] on div "3 - ZEDD - Drive Thru Opened Close Till Cash In Till $308.00 Till Report Beginn…" at bounding box center [334, 230] width 191 height 316
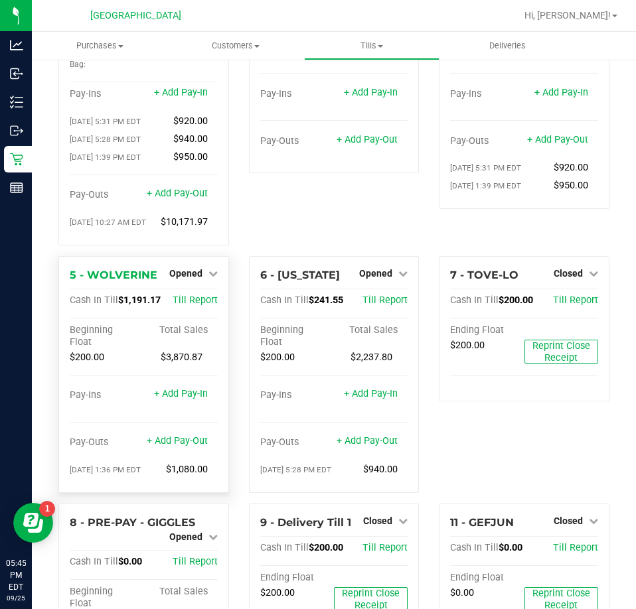
scroll to position [133, 0]
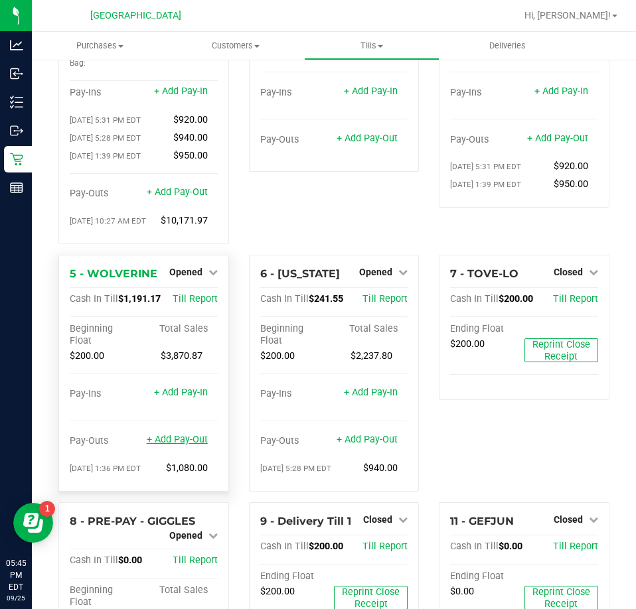
click at [183, 441] on link "+ Add Pay-Out" at bounding box center [177, 439] width 61 height 11
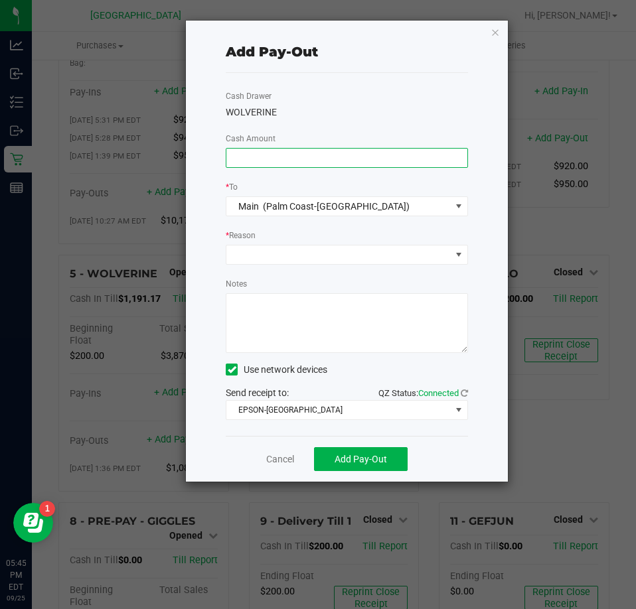
click at [275, 153] on input at bounding box center [346, 158] width 241 height 19
type input "$890.00"
click at [277, 138] on div "Cash Drawer WOLVERINE Cash Amount $890.00 * To Main (Palm Coast-Vault) * Reason…" at bounding box center [347, 254] width 242 height 363
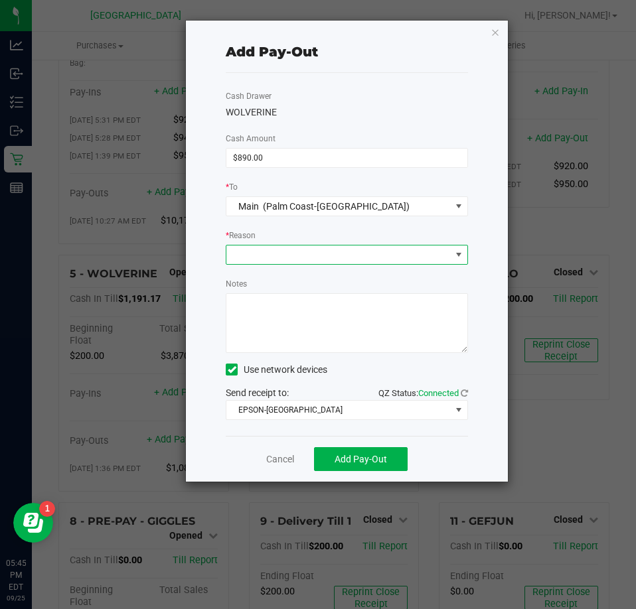
click at [264, 254] on span at bounding box center [338, 255] width 224 height 19
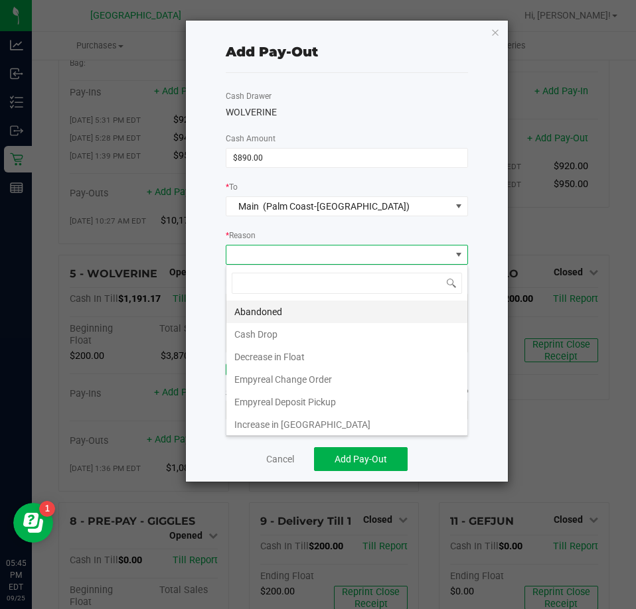
scroll to position [20, 242]
click at [262, 325] on li "Cash Drop" at bounding box center [346, 334] width 241 height 23
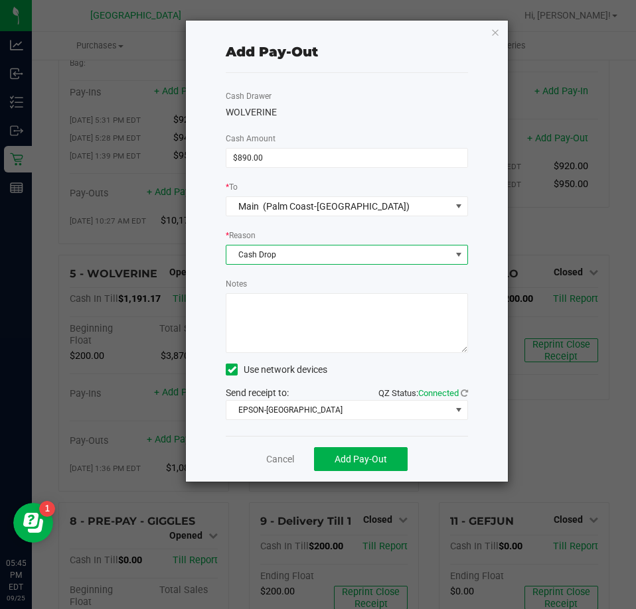
click at [297, 317] on textarea "Notes" at bounding box center [347, 323] width 242 height 60
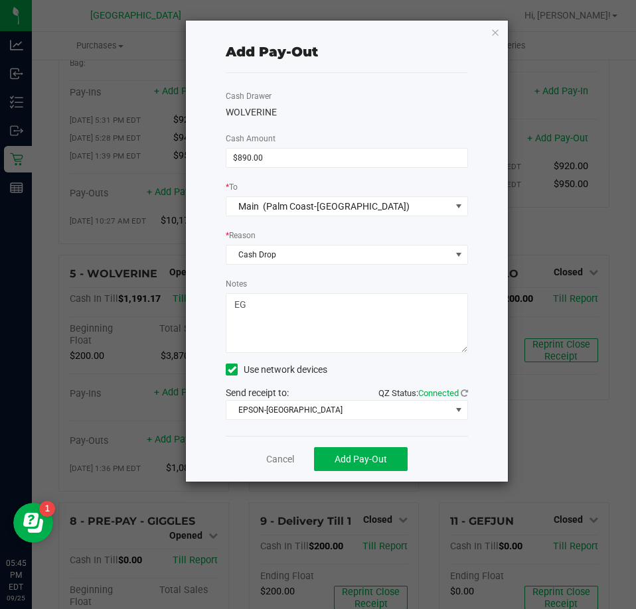
type textarea "EG"
click at [317, 281] on div "Notes" at bounding box center [347, 315] width 242 height 76
click at [343, 454] on span "Add Pay-Out" at bounding box center [361, 459] width 52 height 11
click at [496, 33] on icon "button" at bounding box center [495, 32] width 9 height 16
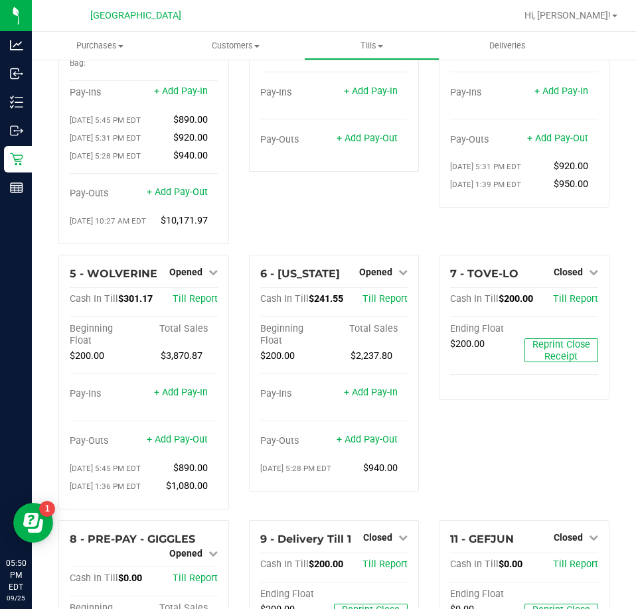
click at [239, 520] on div "6 - [US_STATE] Opened Close Till Cash In Till $241.55 Till Report Beginning Flo…" at bounding box center [334, 388] width 191 height 266
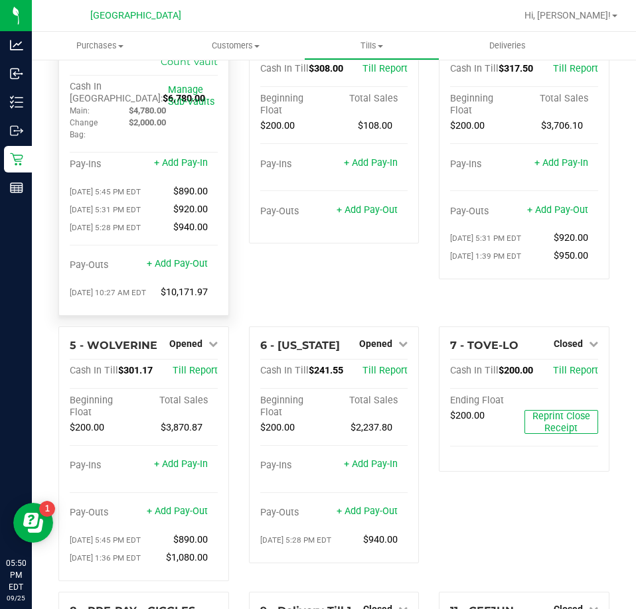
scroll to position [0, 0]
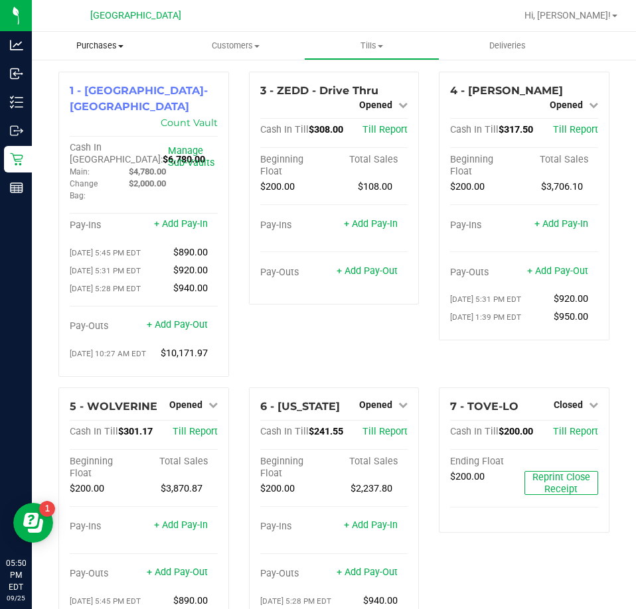
click at [106, 41] on span "Purchases" at bounding box center [100, 46] width 136 height 12
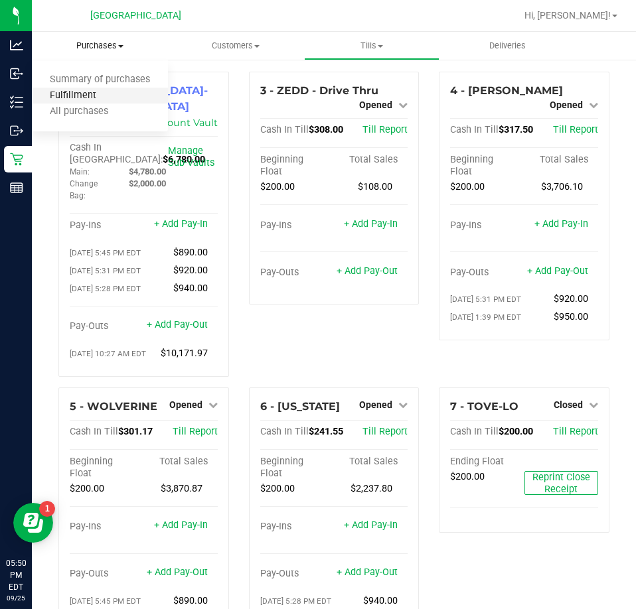
click at [76, 93] on span "Fulfillment" at bounding box center [73, 95] width 82 height 11
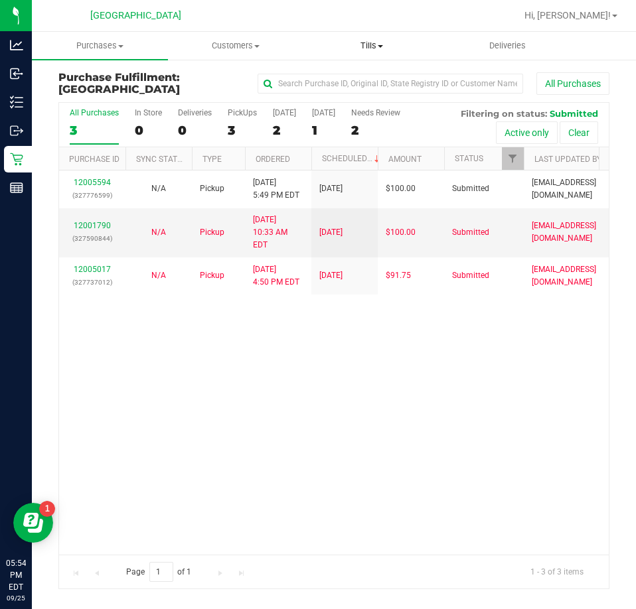
drag, startPoint x: 373, startPoint y: 49, endPoint x: 363, endPoint y: 49, distance: 10.0
click at [373, 49] on span "Tills" at bounding box center [372, 46] width 135 height 12
click at [330, 82] on span "Manage tills" at bounding box center [349, 79] width 90 height 11
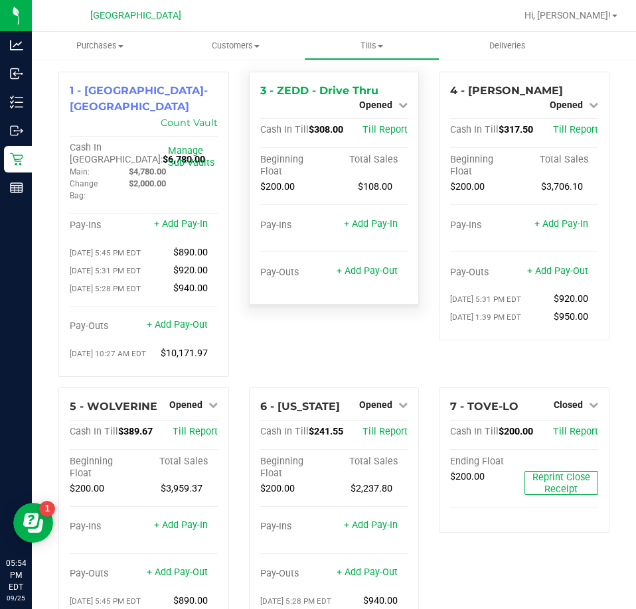
click at [411, 147] on div "3 - ZEDD - Drive Thru Opened Close Till Cash In Till $308.00 Till Report Beginn…" at bounding box center [334, 188] width 171 height 233
click at [78, 42] on span "Purchases" at bounding box center [100, 46] width 136 height 12
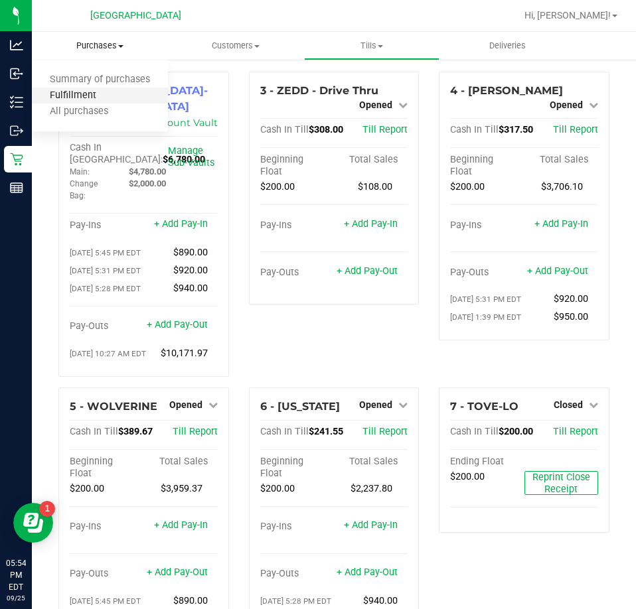
click at [77, 92] on span "Fulfillment" at bounding box center [73, 95] width 82 height 11
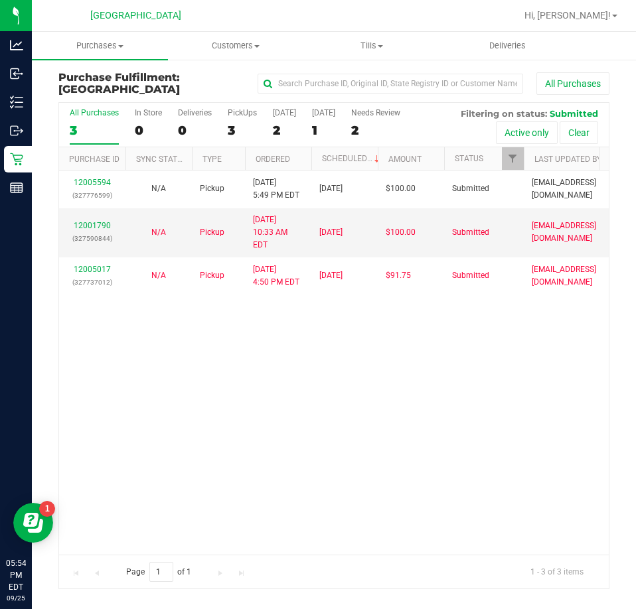
click at [318, 350] on div "12005594 (327776599) N/A Pickup [DATE] 5:49 PM EDT 9/26/2025 $100.00 Submitted …" at bounding box center [334, 363] width 550 height 384
click at [95, 46] on span "Purchases" at bounding box center [100, 46] width 136 height 12
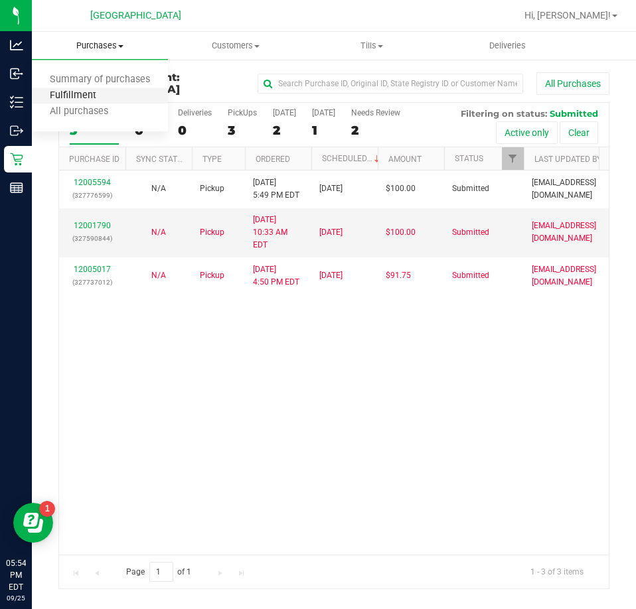
click at [82, 96] on span "Fulfillment" at bounding box center [73, 95] width 82 height 11
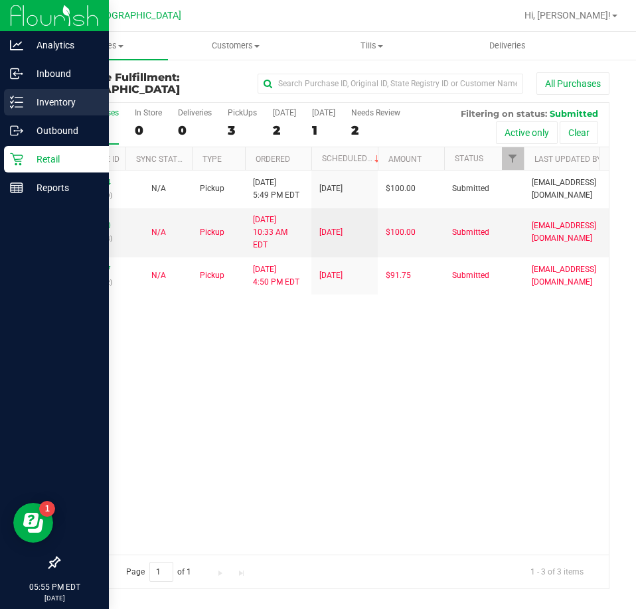
click at [47, 97] on p "Inventory" at bounding box center [63, 102] width 80 height 16
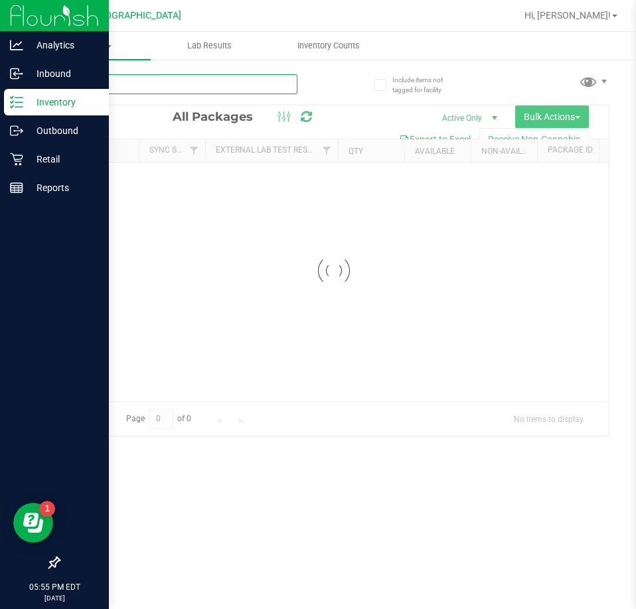
click at [127, 92] on input "text" at bounding box center [177, 84] width 239 height 20
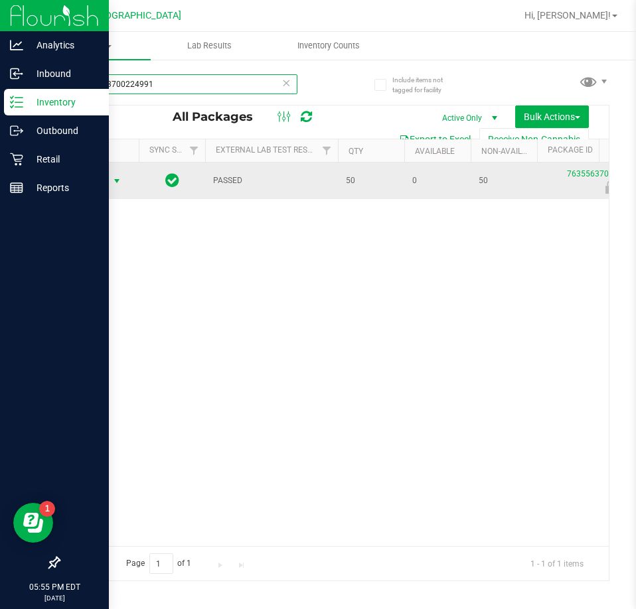
type input "7635563700224991"
click at [109, 187] on span "select" at bounding box center [117, 181] width 17 height 19
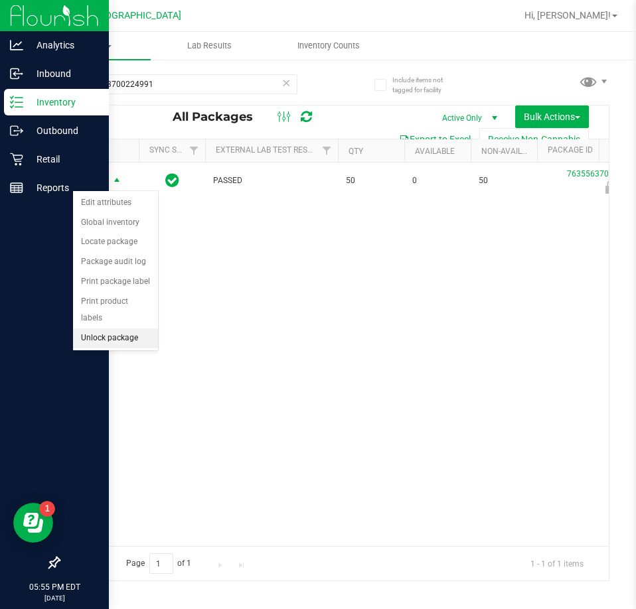
click at [114, 329] on li "Unlock package" at bounding box center [115, 339] width 85 height 20
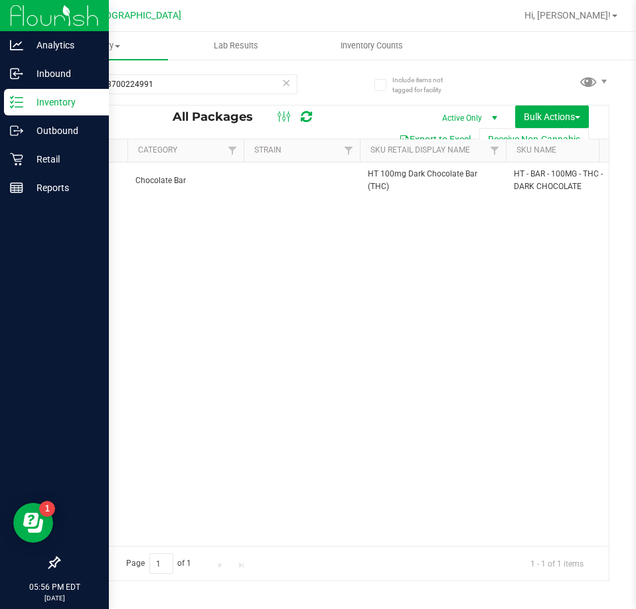
scroll to position [0, 712]
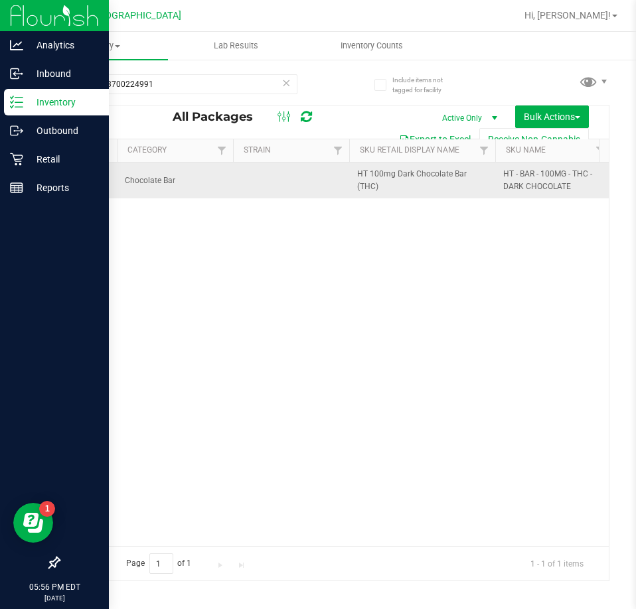
click at [538, 180] on span "HT - BAR - 100MG - THC - DARK CHOCOLATE" at bounding box center [553, 180] width 100 height 25
copy tr "HT - BAR - 100MG - THC - DARK CHOCOLATE"
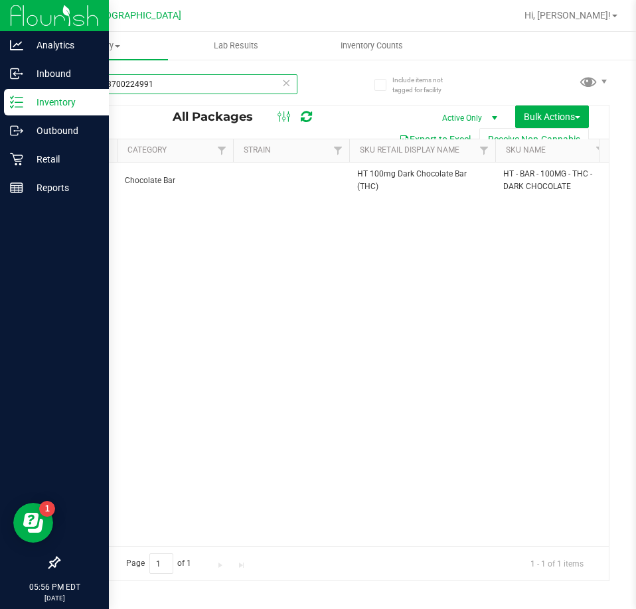
click at [107, 81] on input "7635563700224991" at bounding box center [177, 84] width 239 height 20
paste input "HT - BAR - 100MG - THC - DARK CHOCOLATE"
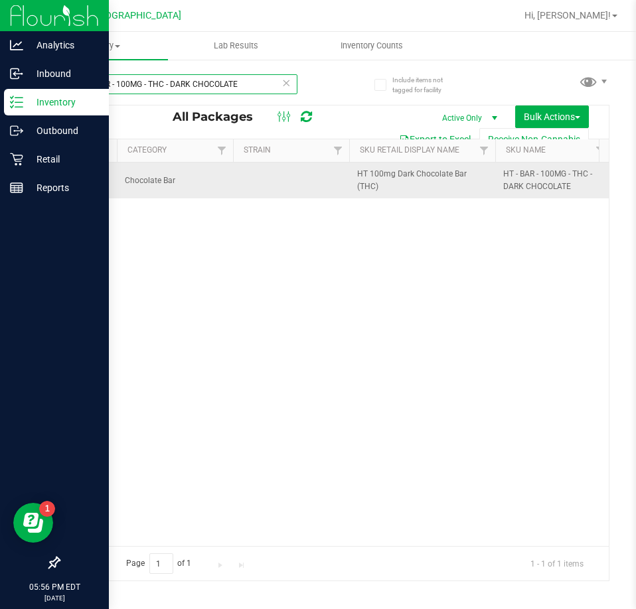
type input "HT - BAR - 100MG - THC - DARK CHOCOLATE"
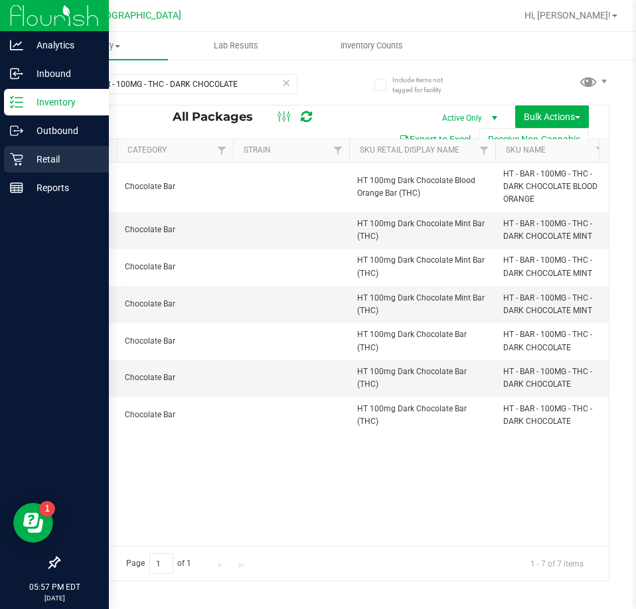
click at [50, 159] on p "Retail" at bounding box center [63, 159] width 80 height 16
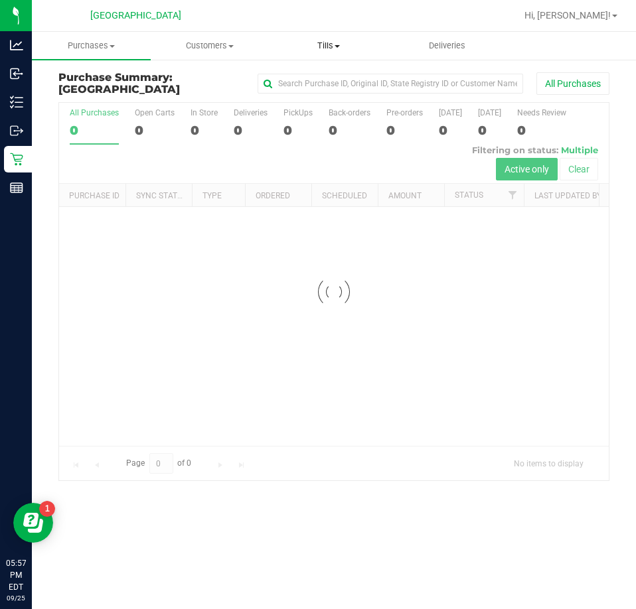
click at [331, 40] on span "Tills" at bounding box center [329, 46] width 118 height 12
click at [323, 76] on span "Manage tills" at bounding box center [314, 79] width 90 height 11
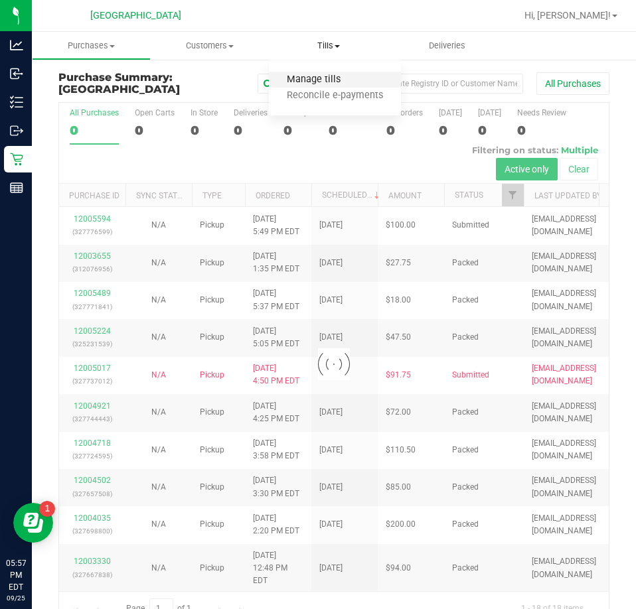
click at [319, 77] on span "Manage tills" at bounding box center [314, 79] width 90 height 11
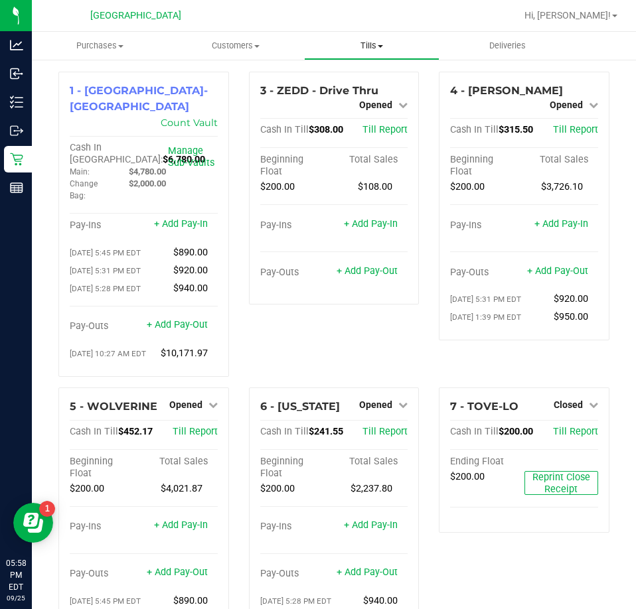
click at [370, 44] on span "Tills" at bounding box center [372, 46] width 135 height 12
click at [357, 78] on span "Manage tills" at bounding box center [349, 79] width 90 height 11
click at [106, 44] on span "Purchases" at bounding box center [100, 46] width 136 height 12
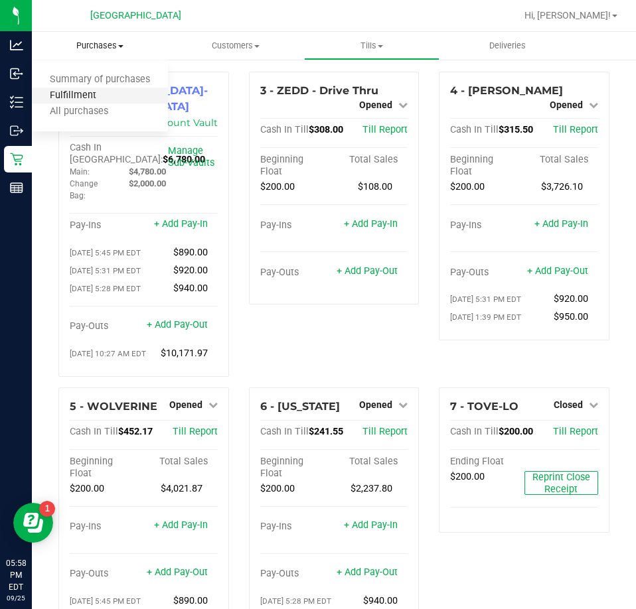
click at [76, 91] on span "Fulfillment" at bounding box center [73, 95] width 82 height 11
